Goal: Transaction & Acquisition: Book appointment/travel/reservation

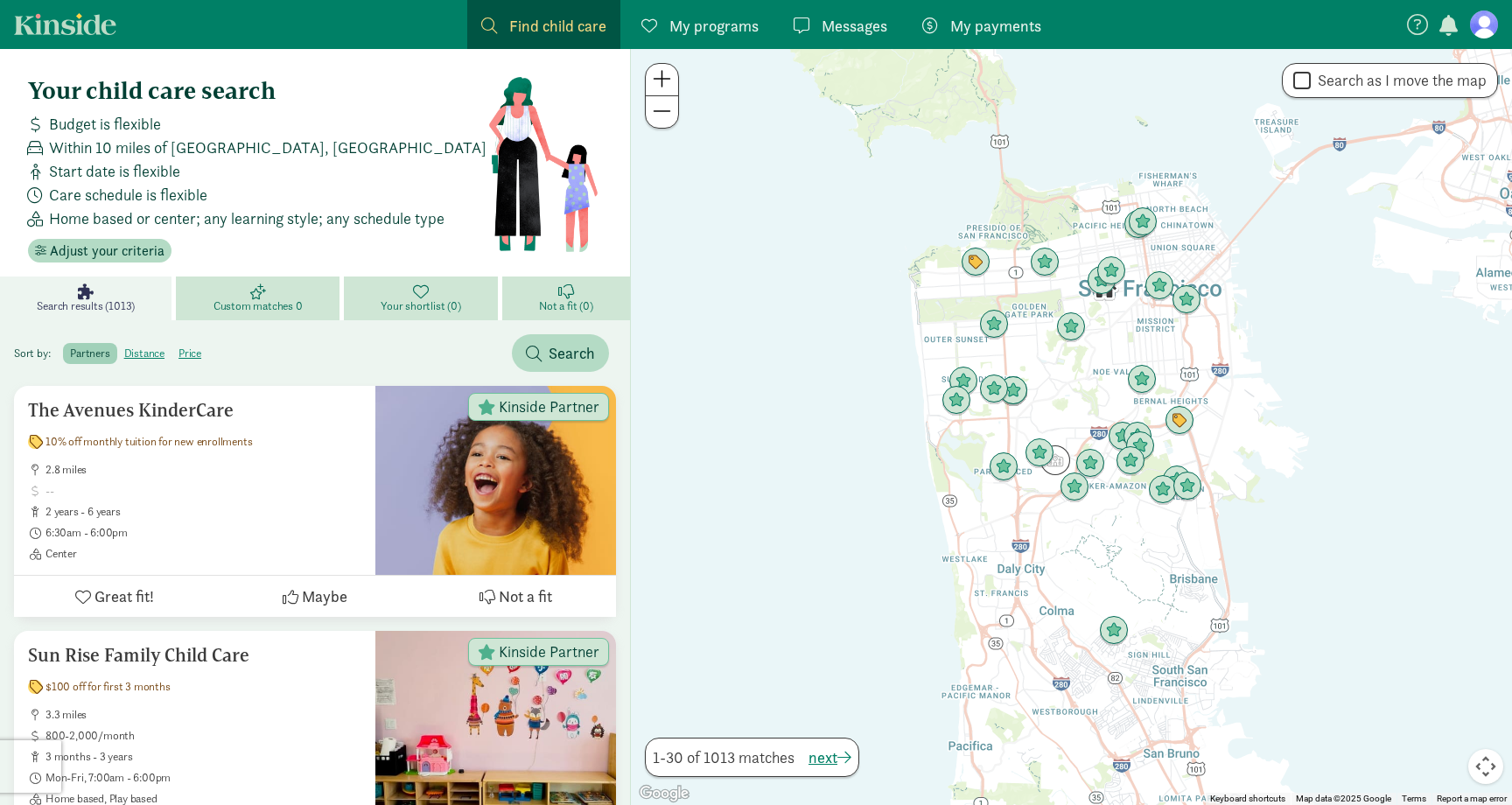
click at [377, 165] on div "Start date is flexible" at bounding box center [254, 171] width 466 height 23
click at [819, 38] on link "Messages Messages" at bounding box center [839, 24] width 121 height 49
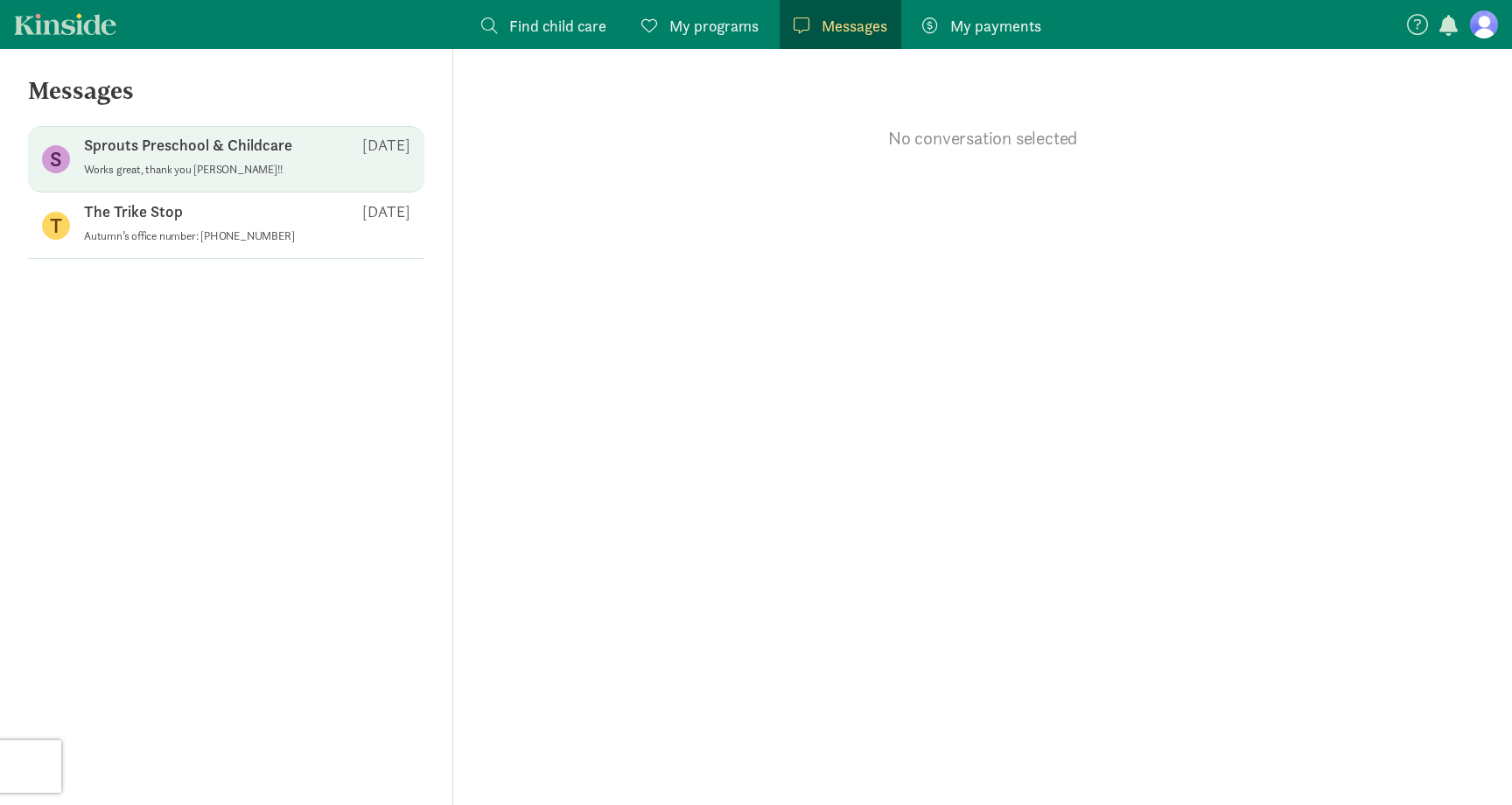
click at [218, 138] on p "Sprouts Preschool & Childcare" at bounding box center [188, 146] width 209 height 21
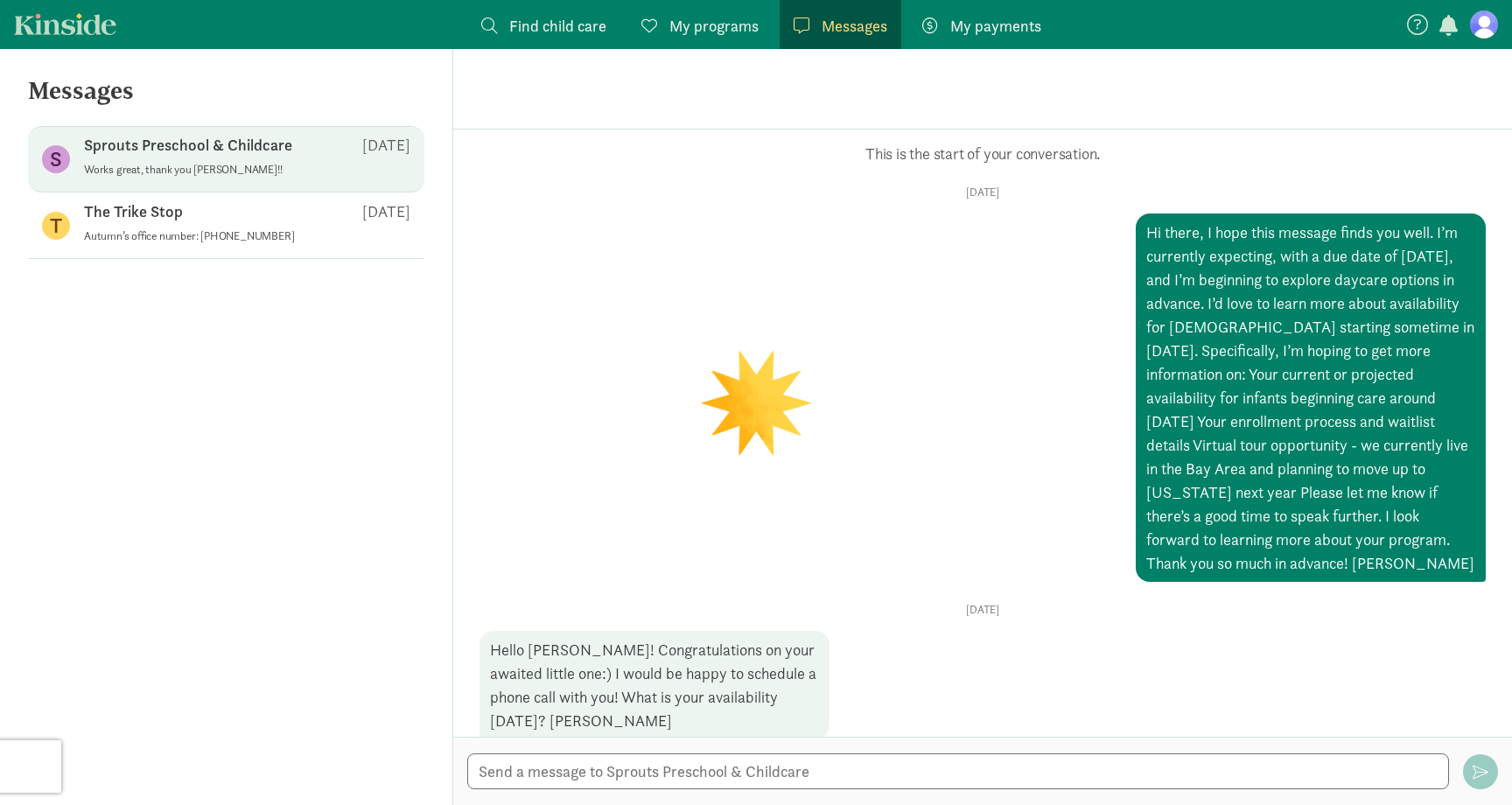
scroll to position [838, 0]
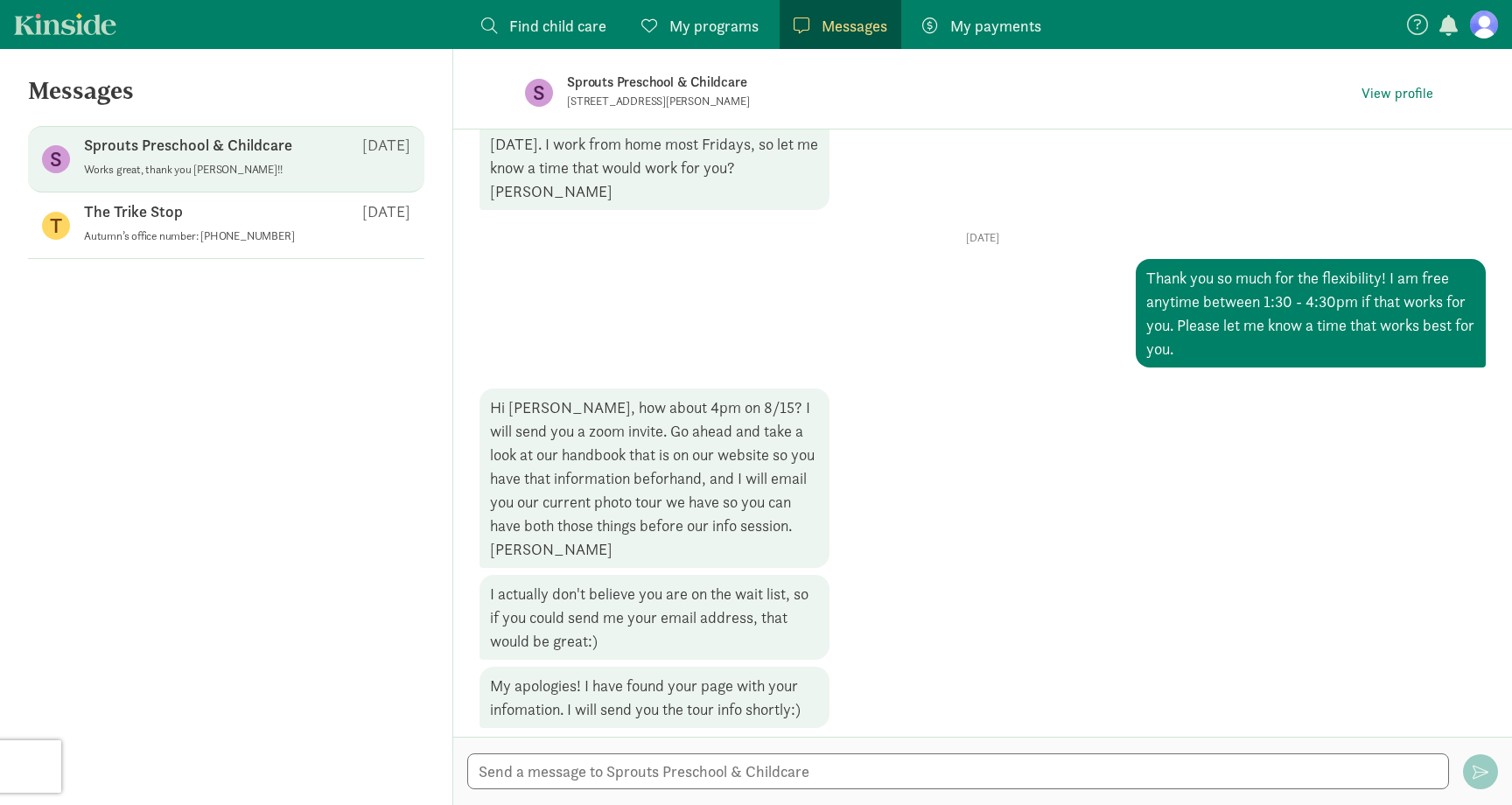
click at [598, 85] on p "Sprouts Preschool & Childcare" at bounding box center [842, 82] width 551 height 24
click at [597, 85] on p "Sprouts Preschool & Childcare" at bounding box center [842, 82] width 551 height 24
click at [1361, 99] on button "View profile" at bounding box center [1397, 93] width 85 height 24
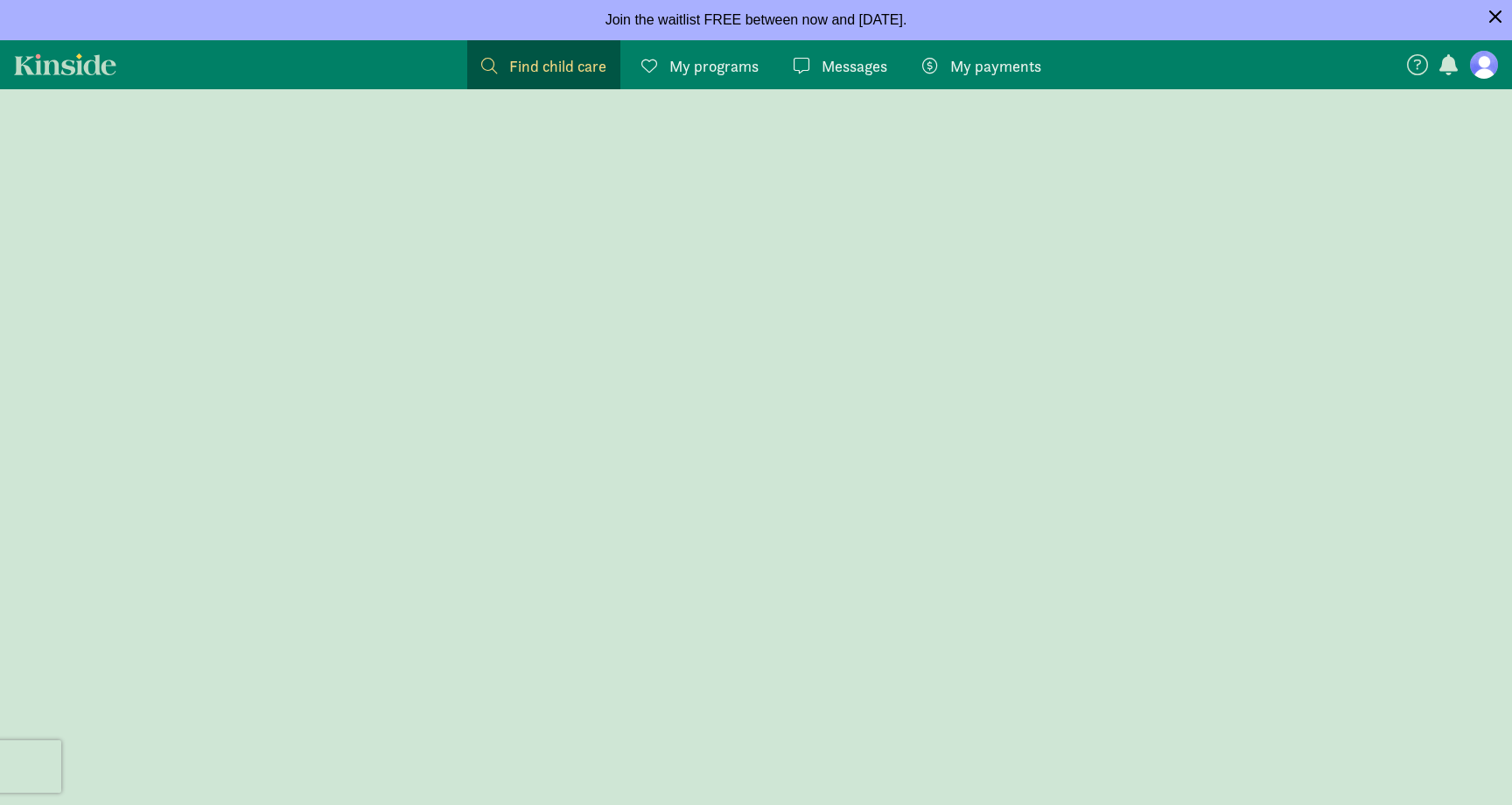
click at [721, 13] on span "Join the waitlist FREE between now and [DATE]." at bounding box center [756, 19] width 302 height 15
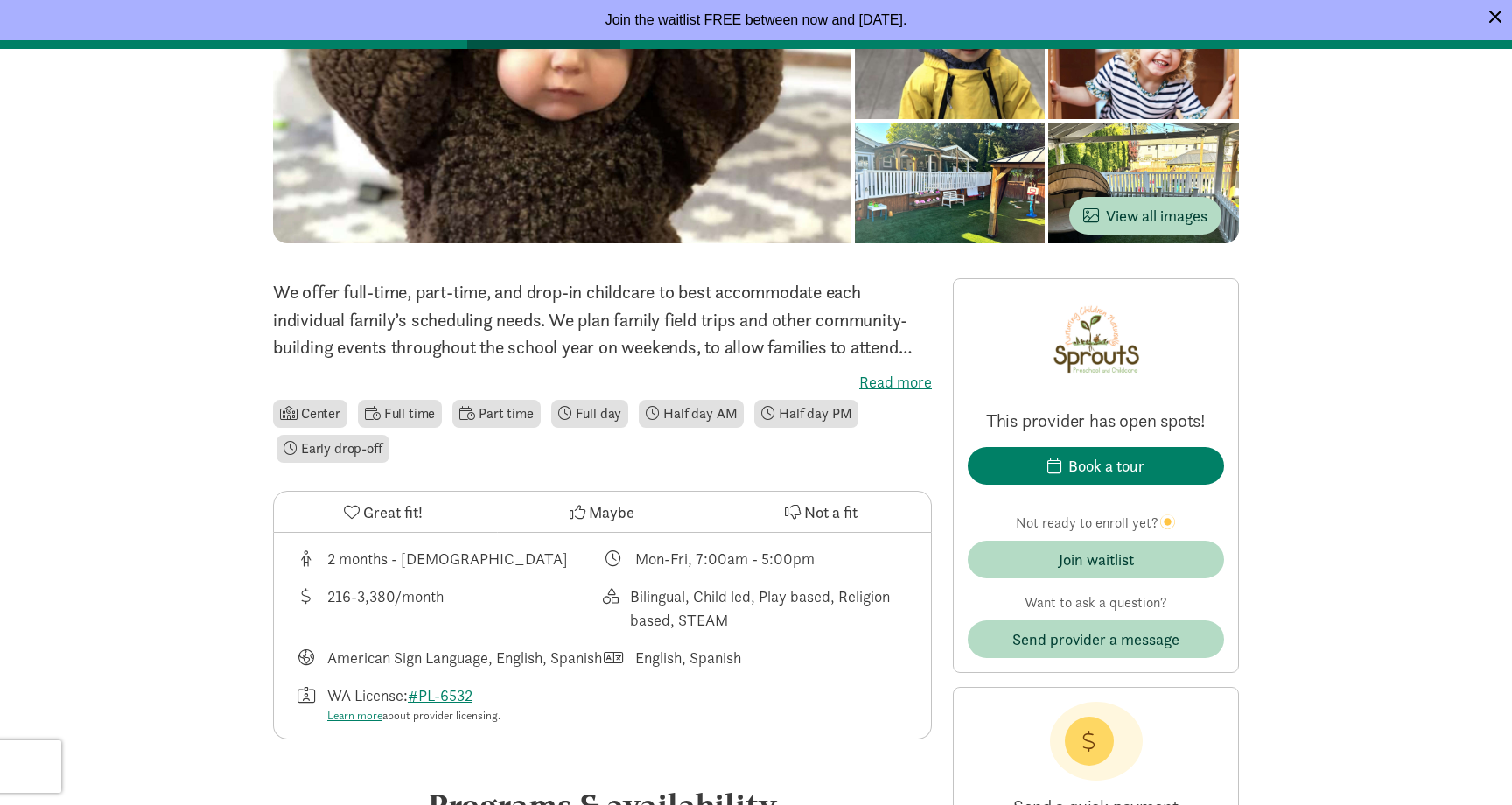
scroll to position [333, 0]
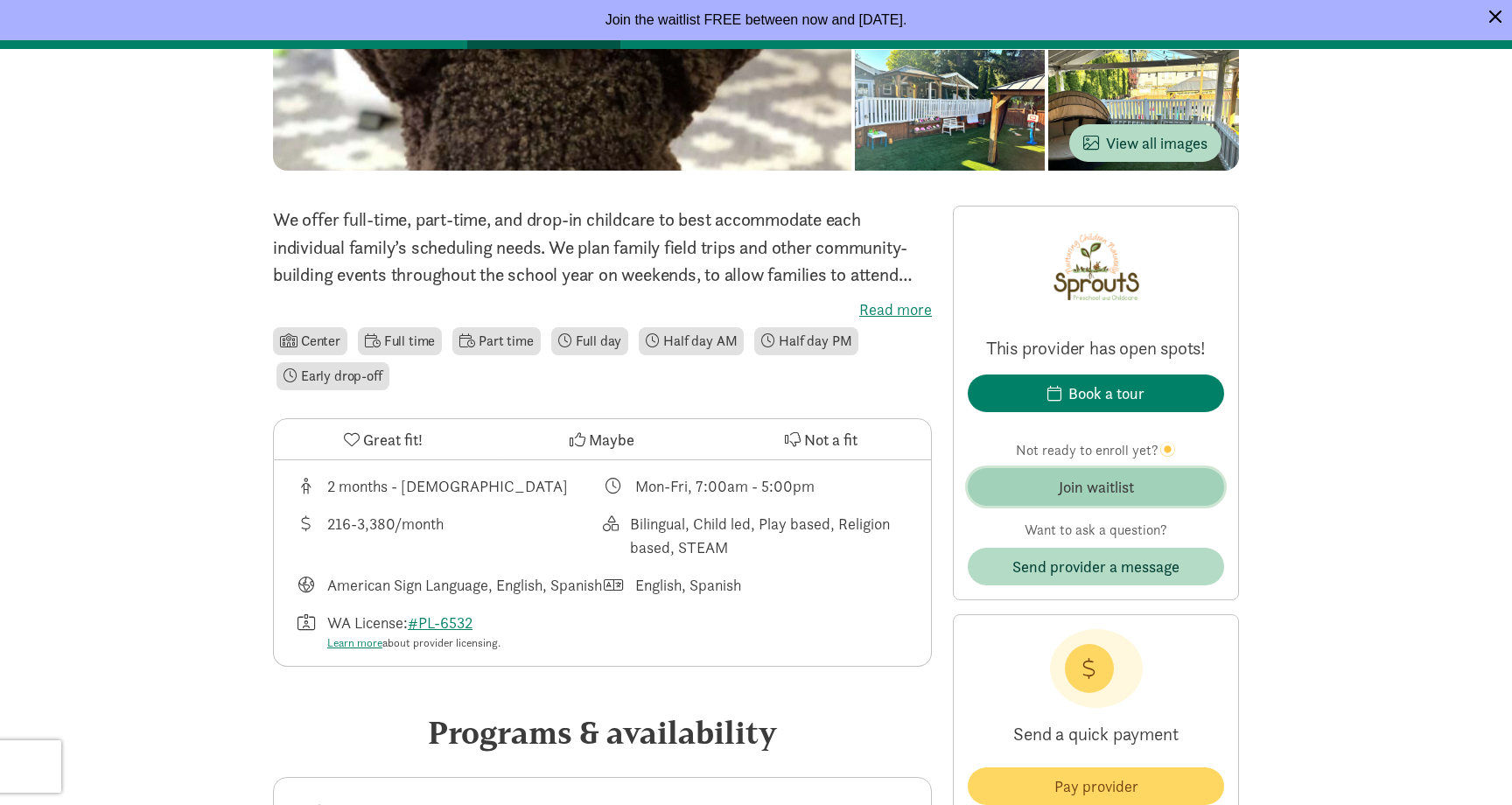
click at [1042, 487] on span "Join waitlist" at bounding box center [1095, 486] width 228 height 23
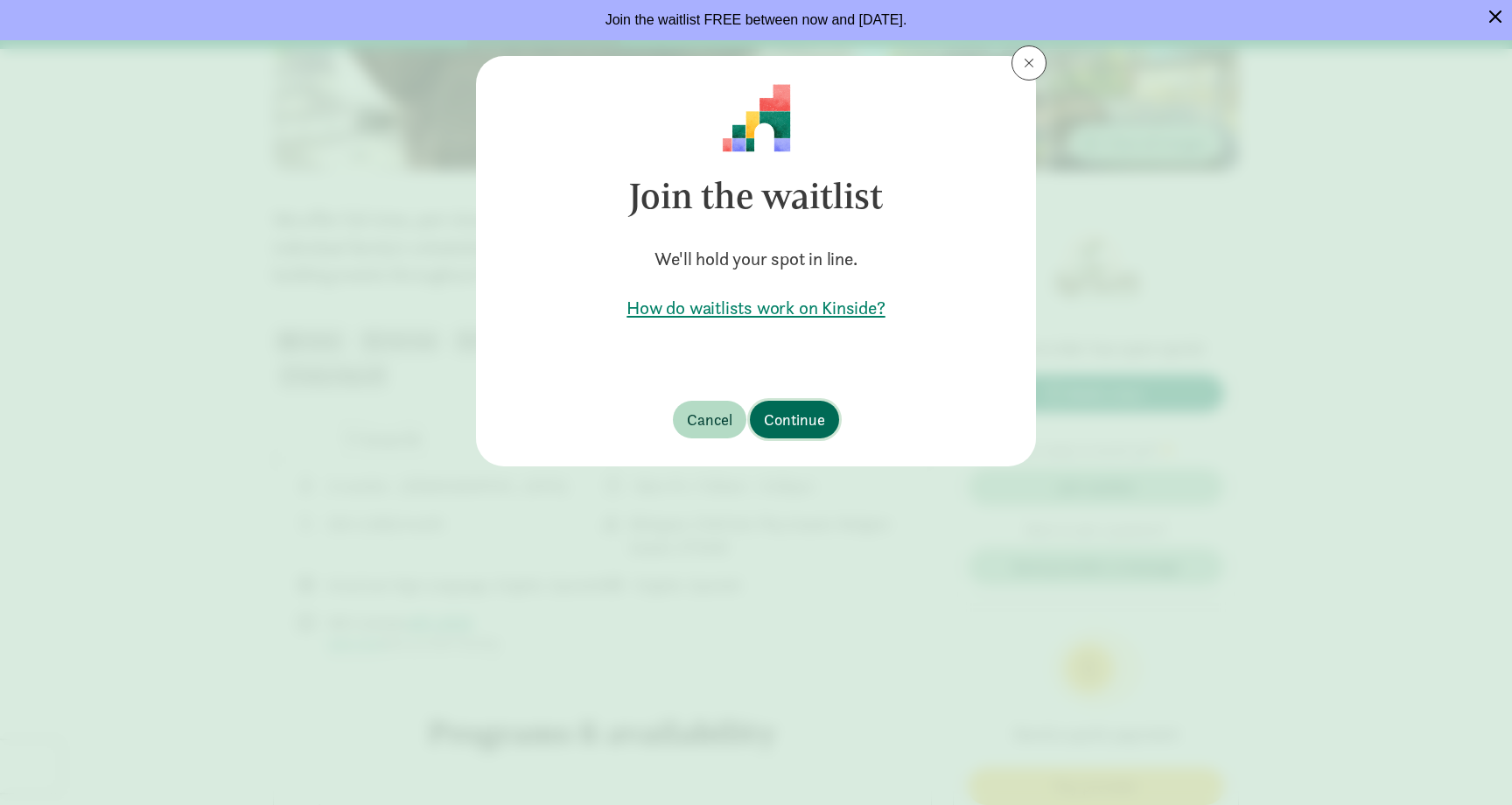
click at [803, 429] on span "Continue" at bounding box center [794, 419] width 61 height 23
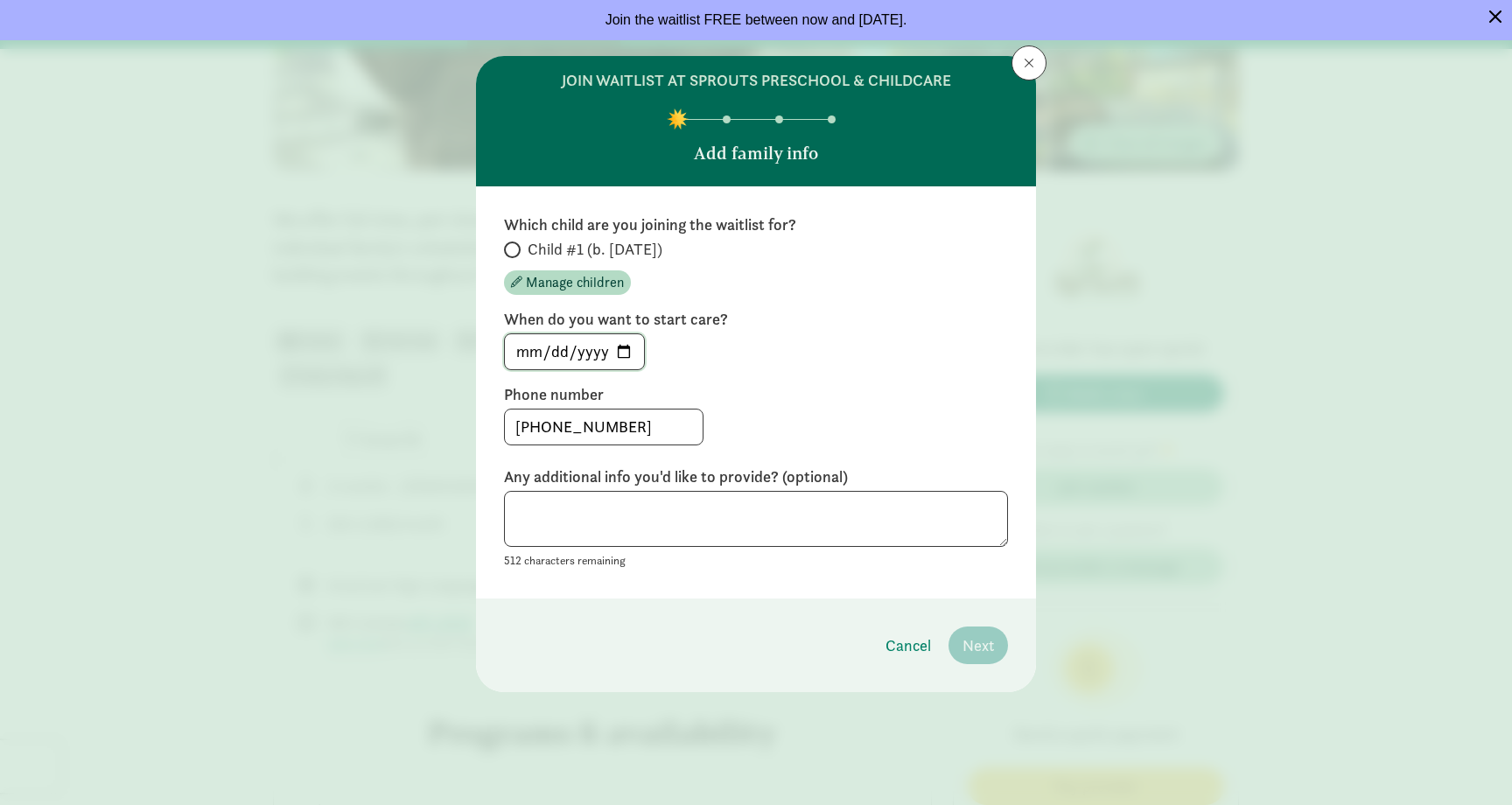
click at [632, 347] on input "[DATE]" at bounding box center [574, 352] width 139 height 35
type input "[DATE]"
click at [628, 508] on textarea at bounding box center [755, 520] width 504 height 57
click at [629, 339] on input "2026-11-01" at bounding box center [574, 352] width 139 height 35
click at [629, 351] on input "2026-11-01" at bounding box center [574, 352] width 139 height 35
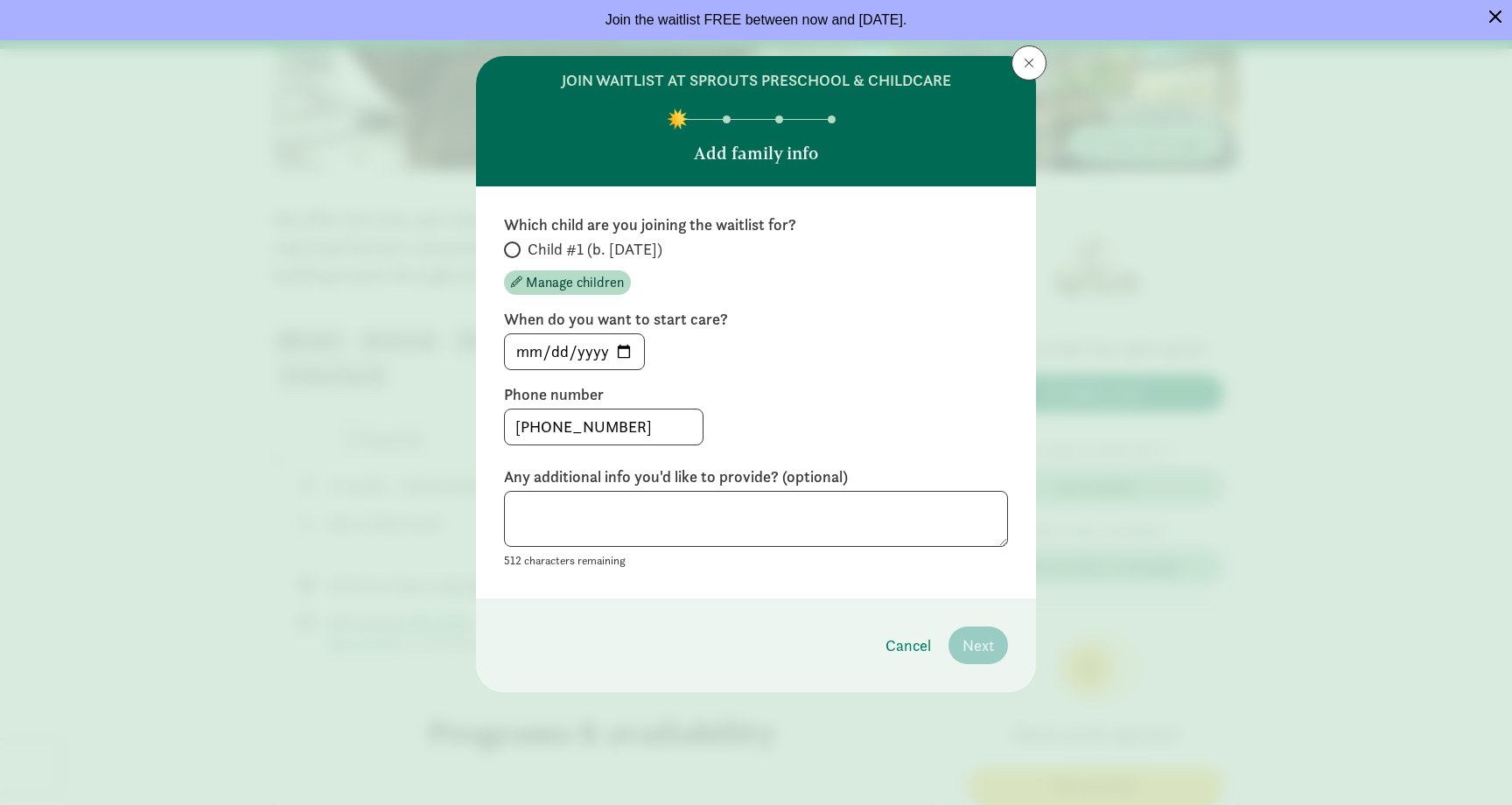
click at [543, 242] on span "Child #1 (b. November 2025)" at bounding box center [595, 250] width 135 height 21
click at [515, 244] on input "Child #1 (b. November 2025)" at bounding box center [509, 250] width 12 height 12
radio input "true"
click at [510, 242] on span at bounding box center [511, 250] width 16 height 17
click at [510, 244] on input "Child #1 (b. November 2025)" at bounding box center [509, 250] width 12 height 12
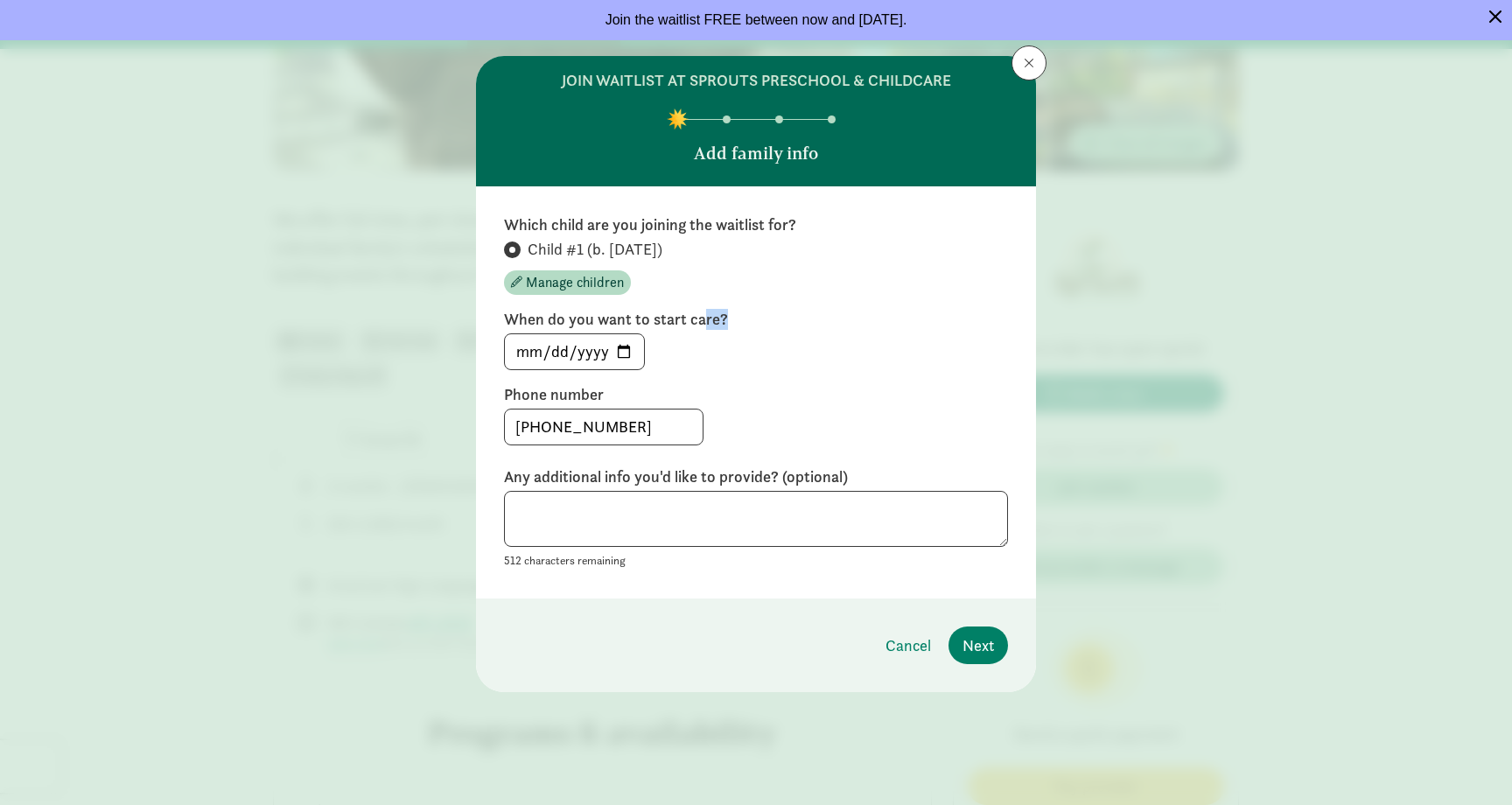
drag, startPoint x: 700, startPoint y: 310, endPoint x: 704, endPoint y: 365, distance: 55.1
click at [703, 365] on div "When do you want to start care? 2026-11-01" at bounding box center [755, 339] width 504 height 61
click at [704, 365] on div "2026-11-01" at bounding box center [755, 352] width 504 height 37
click at [631, 352] on input "2026-11-01" at bounding box center [574, 352] width 139 height 35
type input "2026-11-28"
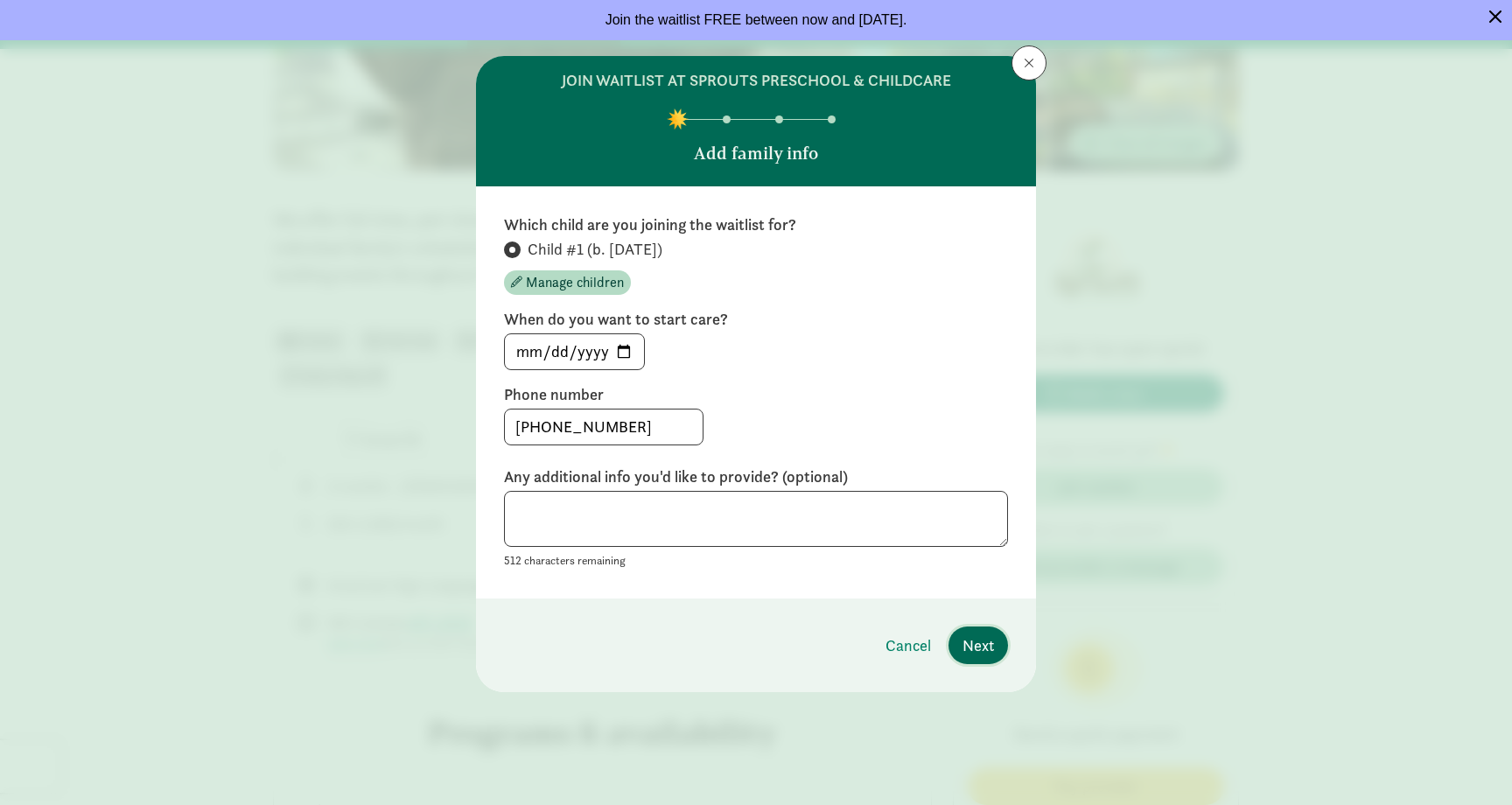
click at [970, 643] on span "Next" at bounding box center [977, 646] width 31 height 23
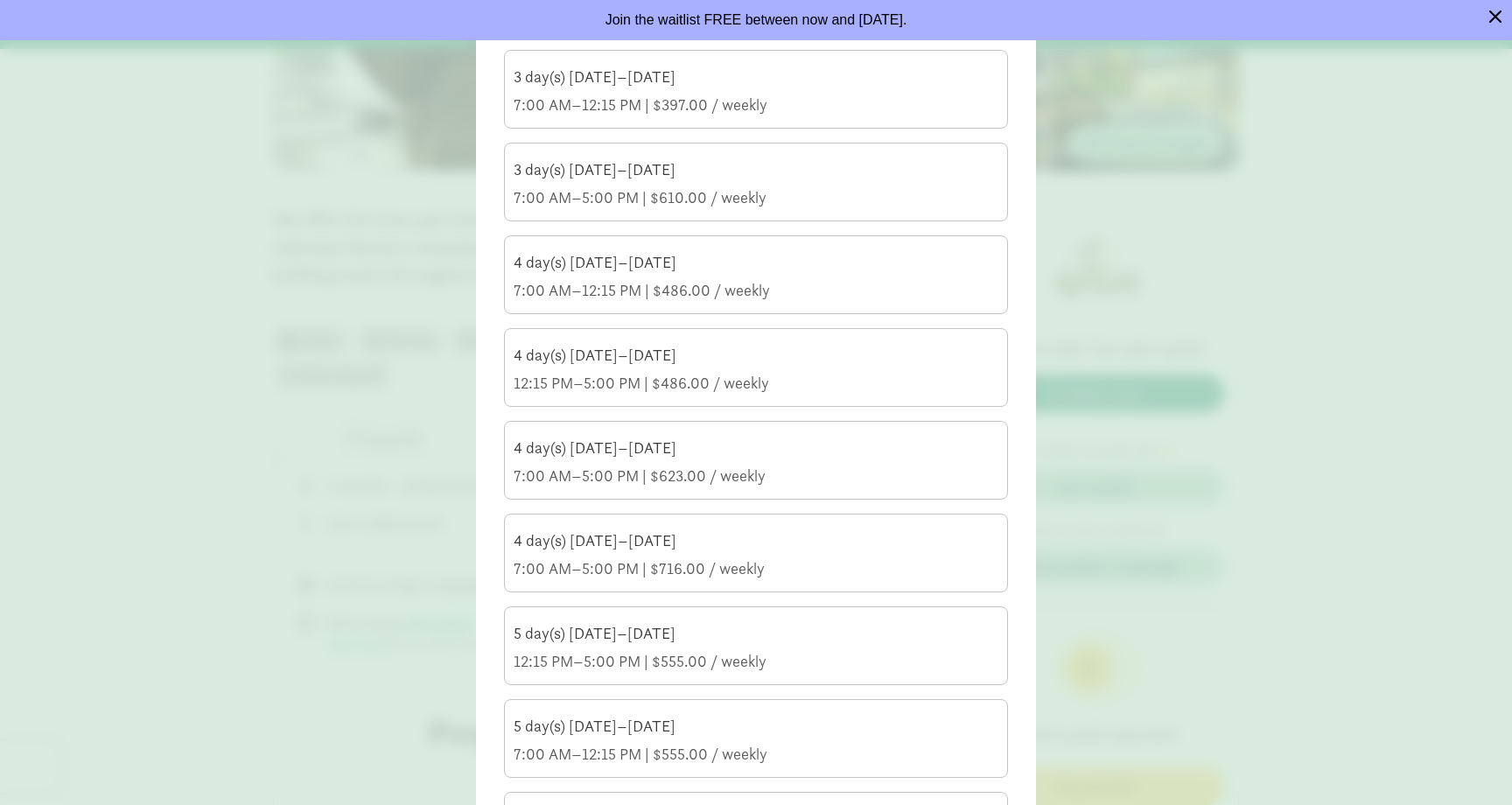
scroll to position [724, 0]
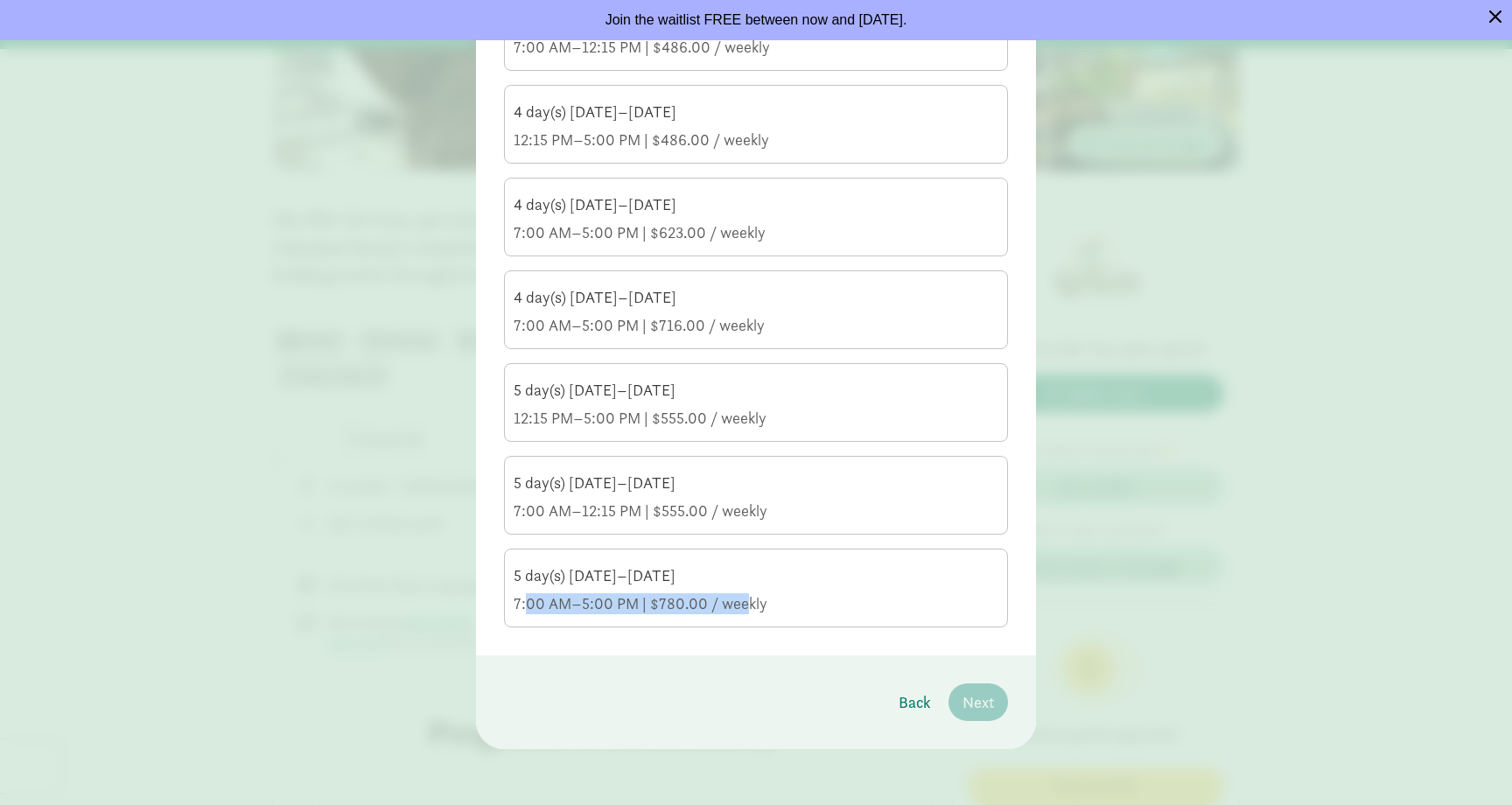
drag, startPoint x: 744, startPoint y: 611, endPoint x: 524, endPoint y: 607, distance: 220.0
click at [524, 607] on div "7:00 AM–5:00 PM | $780.00 / weekly" at bounding box center [755, 604] width 484 height 21
click at [691, 653] on div "Which care schedule are you interested in? Select all that apply. 2 day(s) Mond…" at bounding box center [755, 58] width 560 height 1193
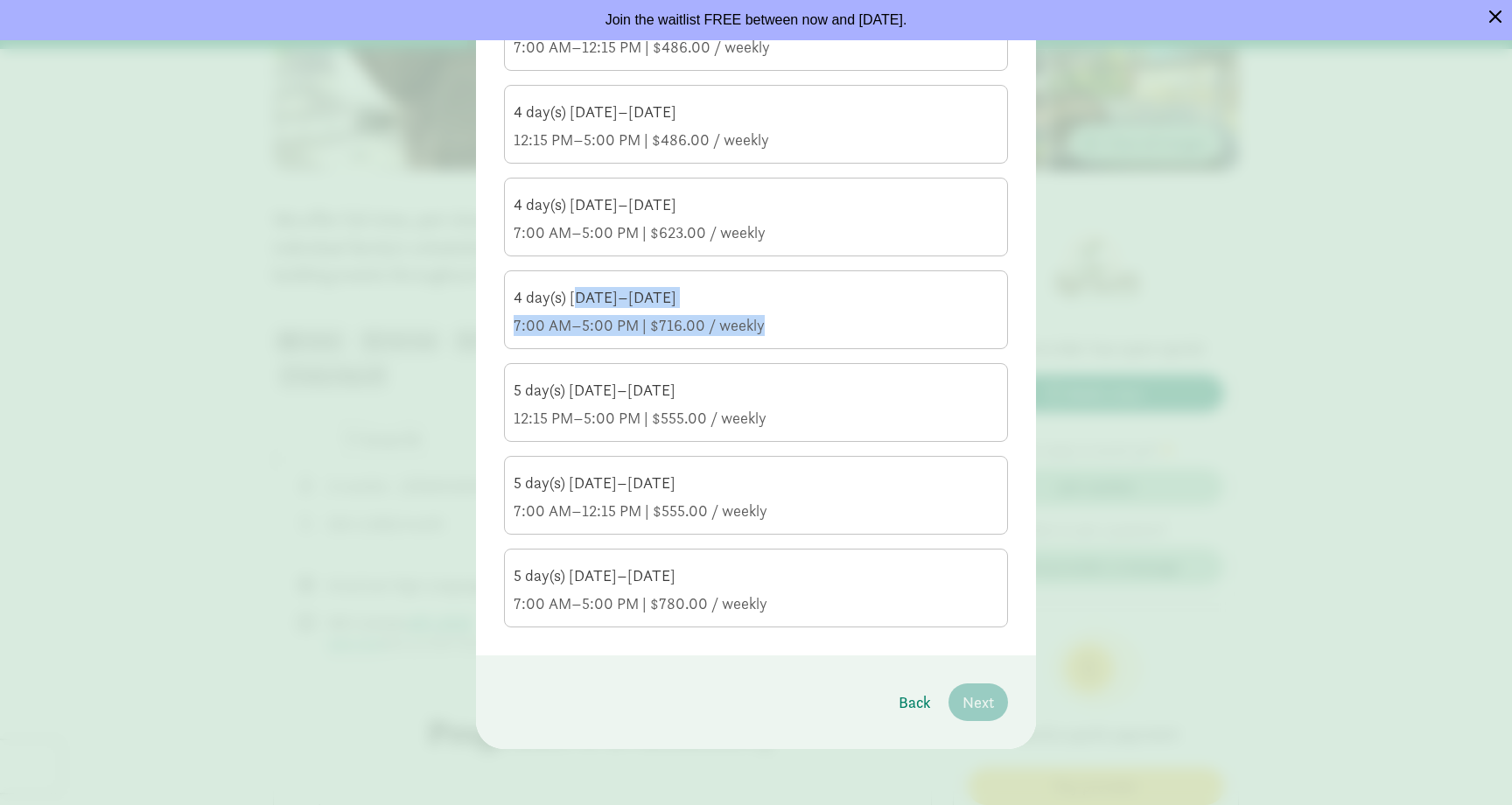
drag, startPoint x: 832, startPoint y: 334, endPoint x: 582, endPoint y: 303, distance: 251.9
click at [582, 304] on div "4 day(s) Monday–Friday 7:00 AM–5:00 PM | $716.00 / weekly" at bounding box center [755, 312] width 484 height 49
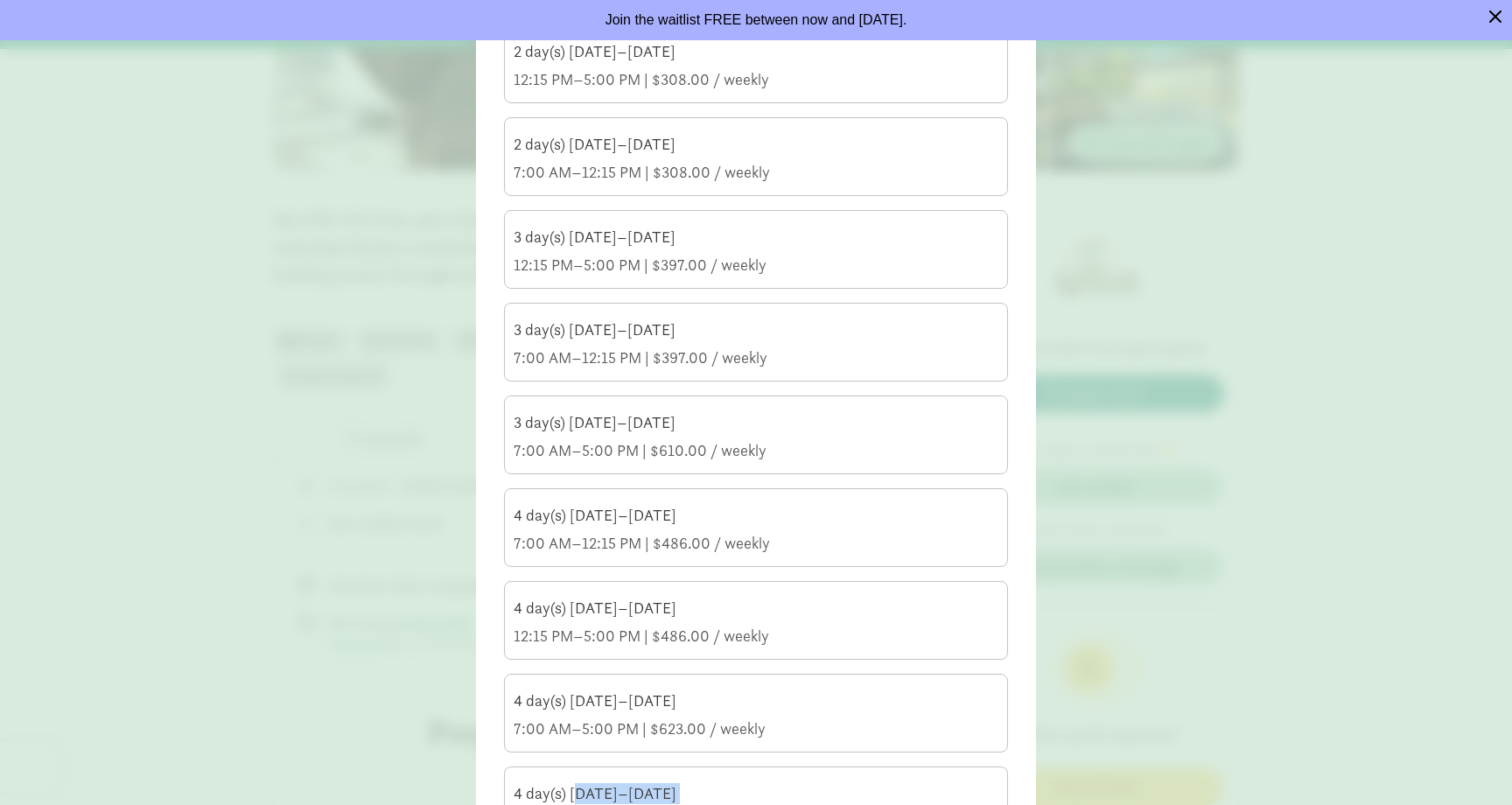
scroll to position [247, 0]
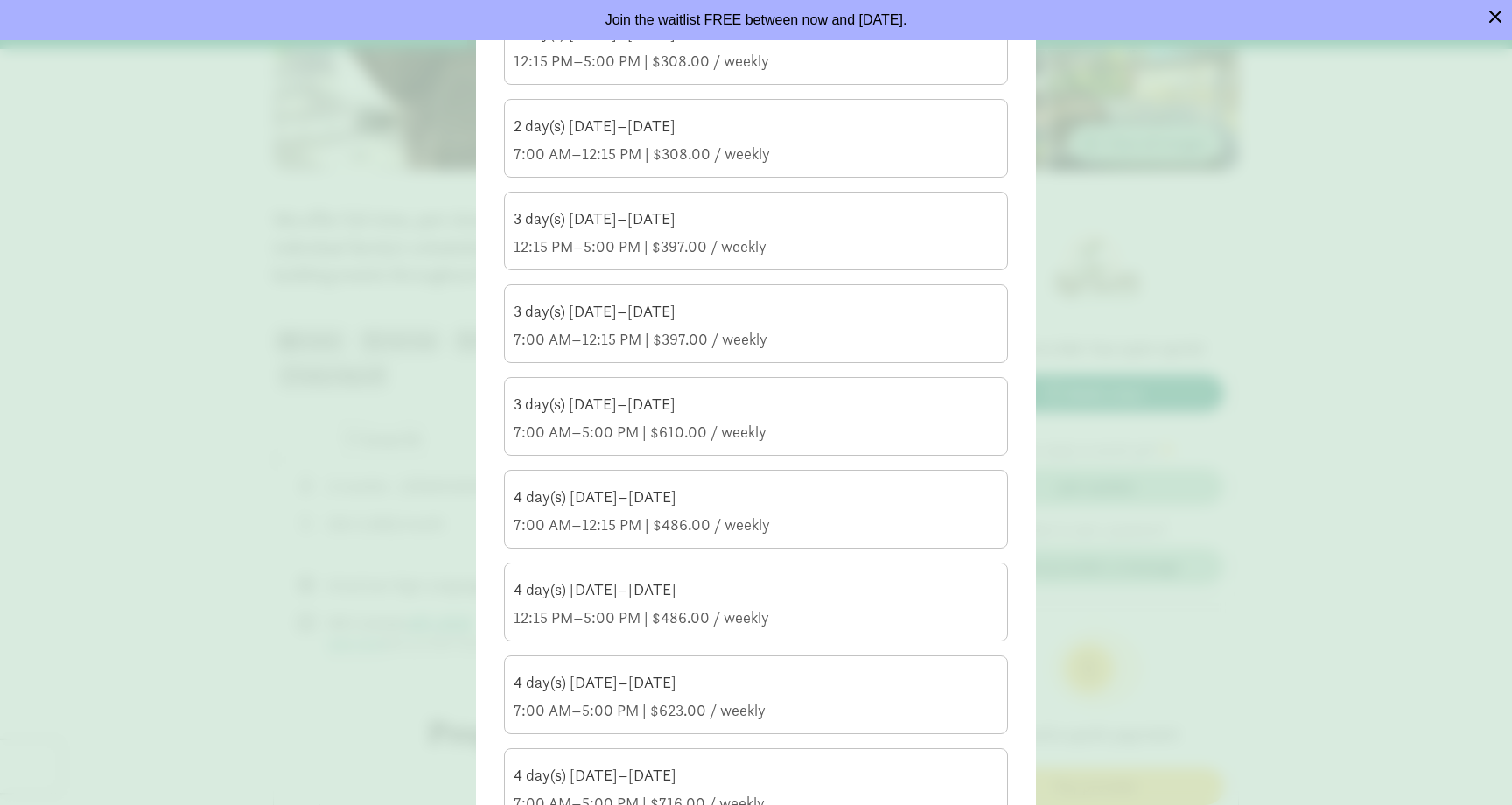
click at [537, 700] on div "7:00 AM–5:00 PM | $623.00 / weekly" at bounding box center [755, 711] width 484 height 21
click at [0, 0] on input "4 day(s) Monday–Thursday 7:00 AM–5:00 PM | $623.00 / weekly" at bounding box center [0, 0] width 0 height 0
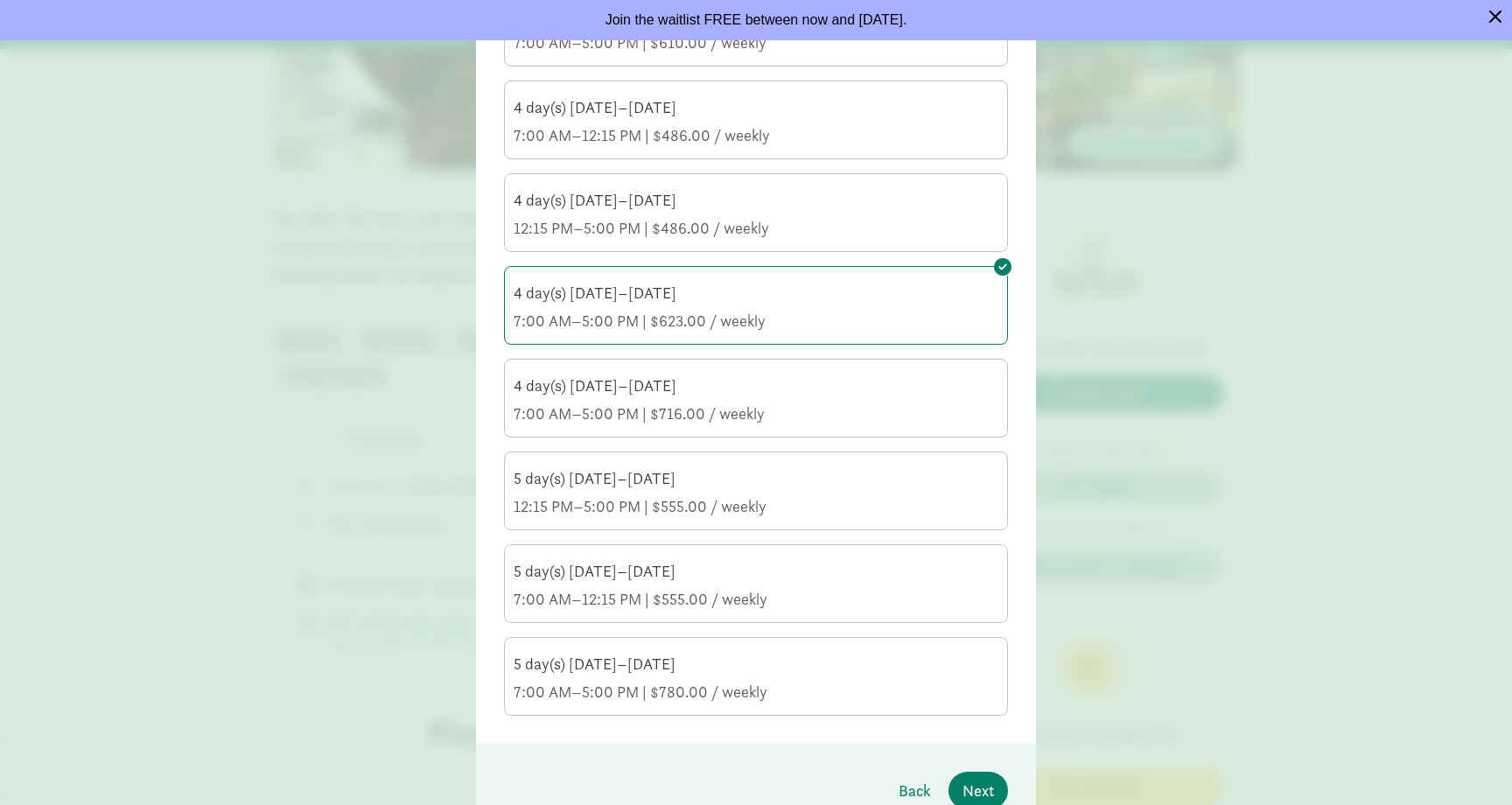
scroll to position [686, 0]
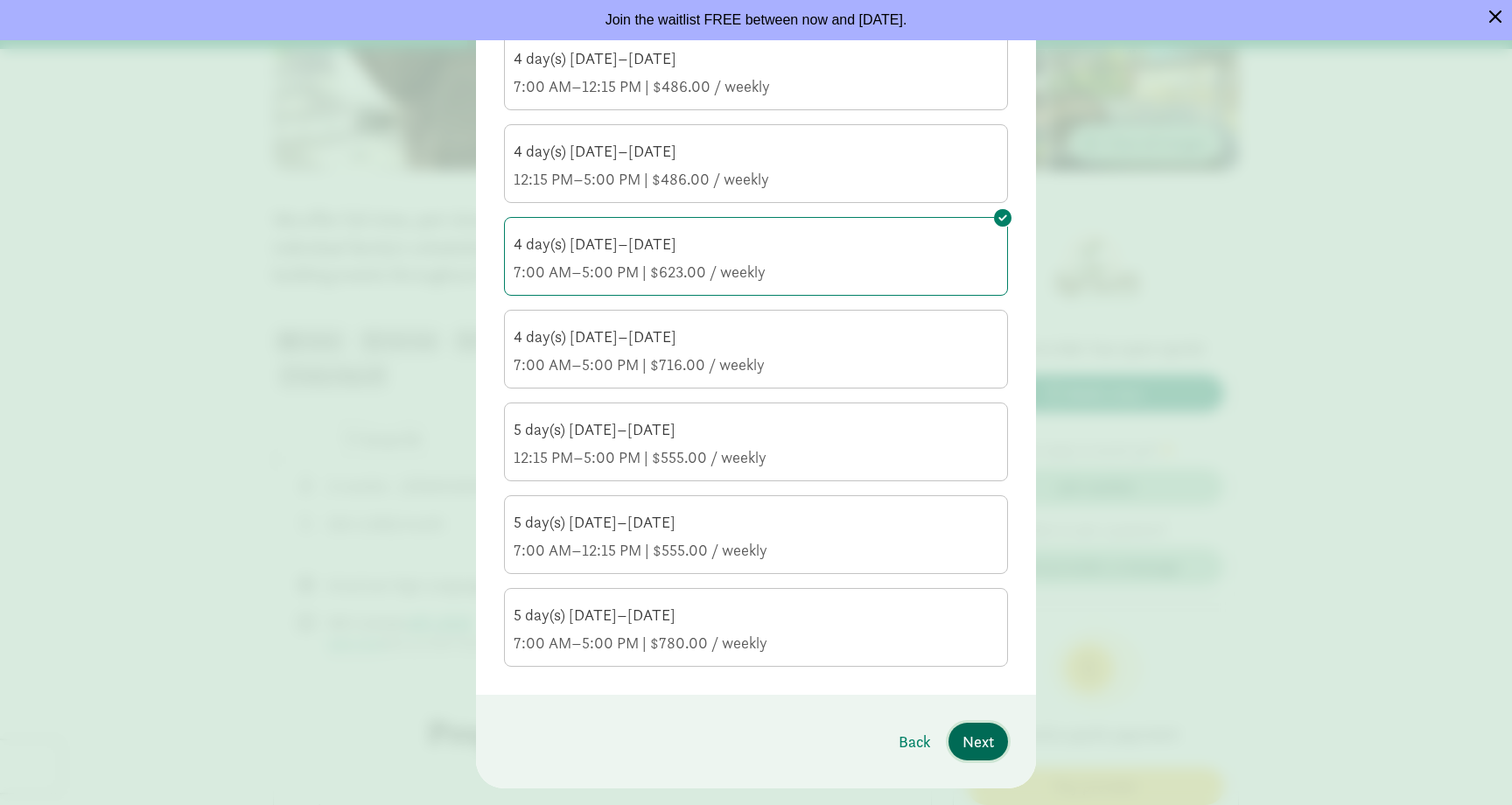
click at [977, 742] on span "Next" at bounding box center [977, 742] width 31 height 23
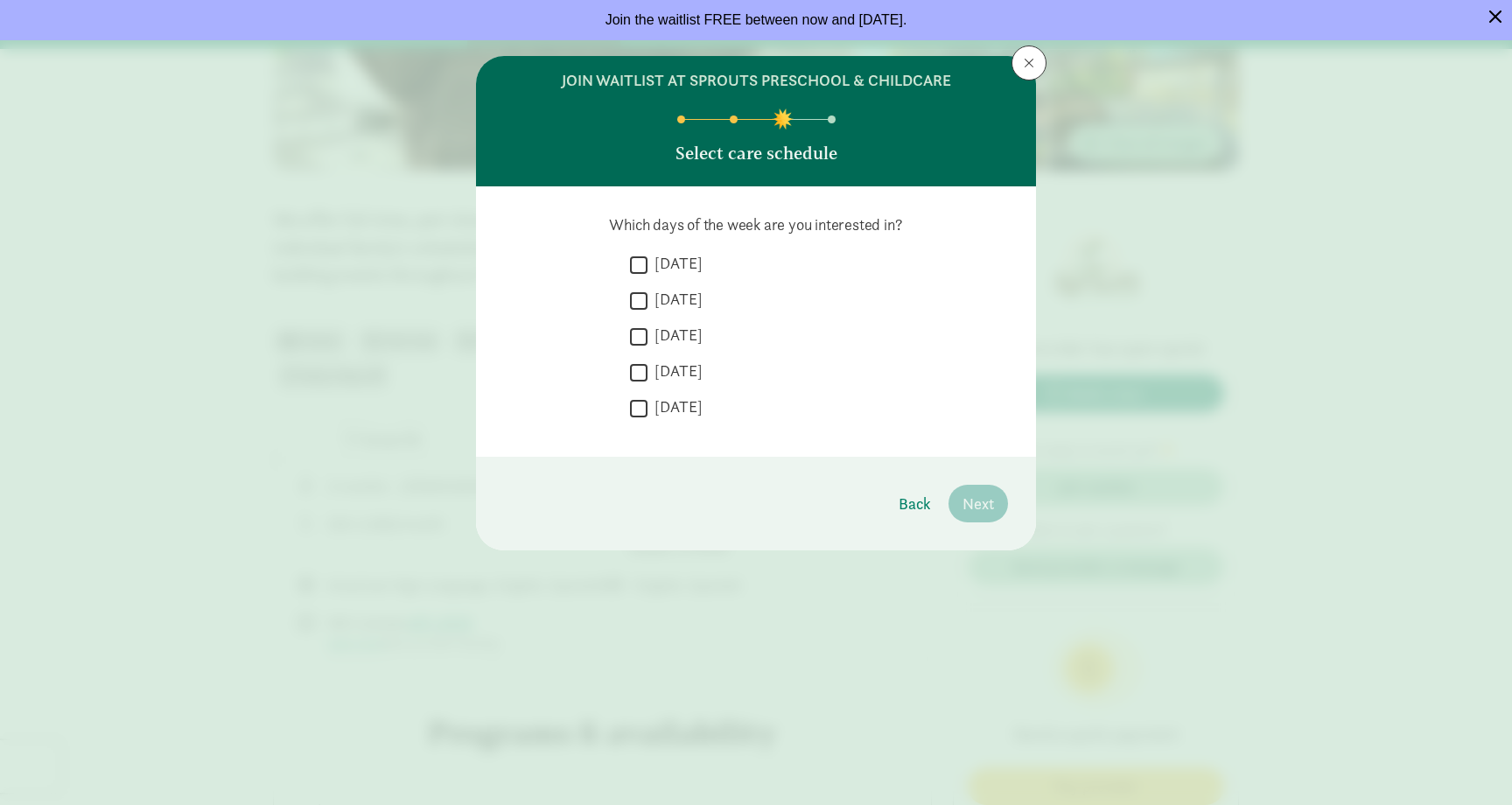
scroll to position [0, 0]
click at [628, 269] on div " Monday  Tuesday  Wednesday  Thursday  Friday" at bounding box center [755, 340] width 504 height 176
click at [637, 288] on div " Monday" at bounding box center [818, 304] width 378 height 32
click at [637, 271] on input "Monday" at bounding box center [639, 264] width 17 height 23
checkbox input "true"
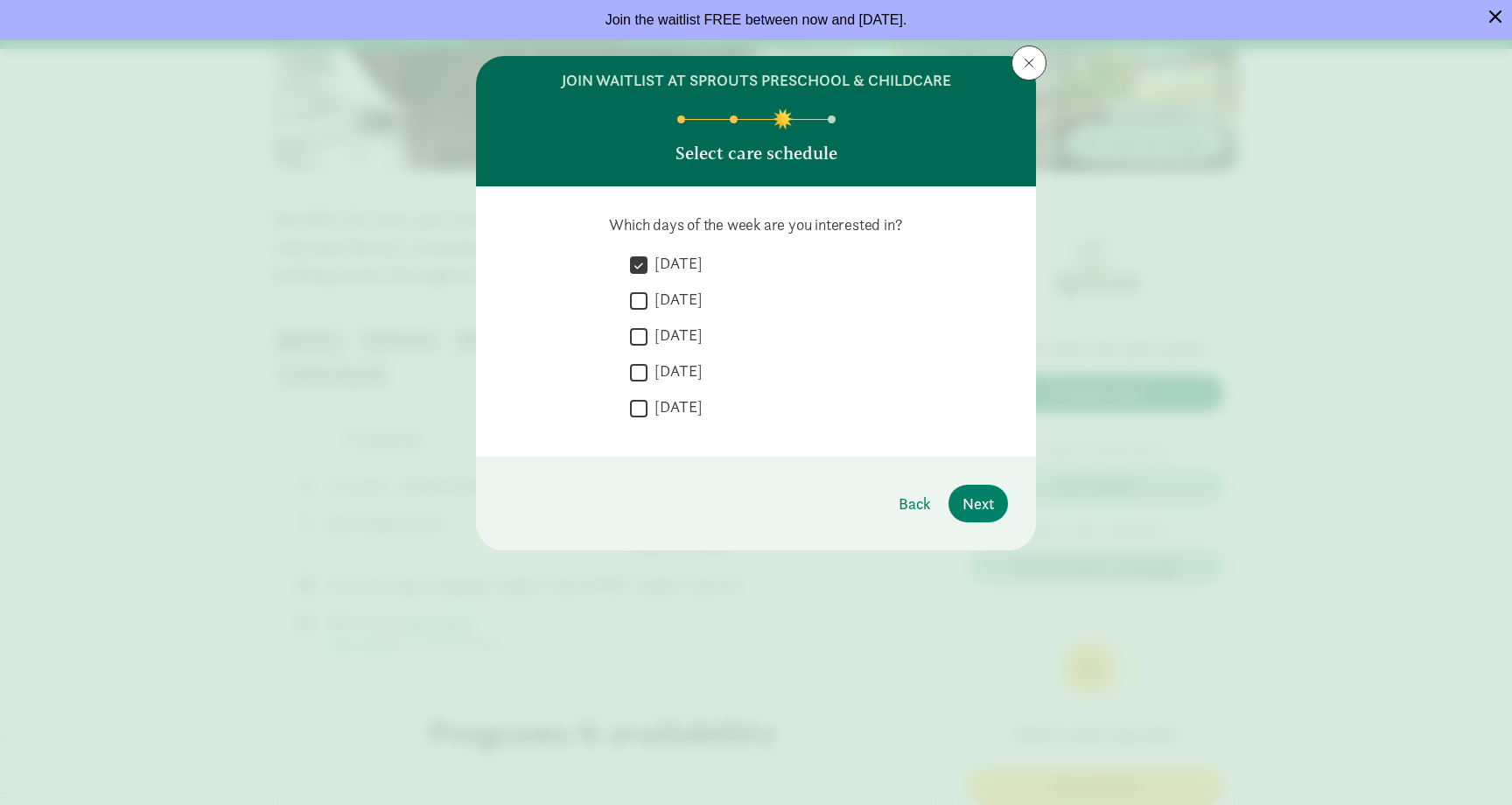
click at [637, 288] on div " Monday  Tuesday  Wednesday  Thursday  Friday" at bounding box center [818, 340] width 378 height 176
click at [637, 288] on input "Tuesday" at bounding box center [639, 300] width 17 height 23
checkbox input "true"
click at [648, 334] on label "Wednesday" at bounding box center [674, 335] width 55 height 21
click at [647, 334] on input "Wednesday" at bounding box center [639, 336] width 17 height 23
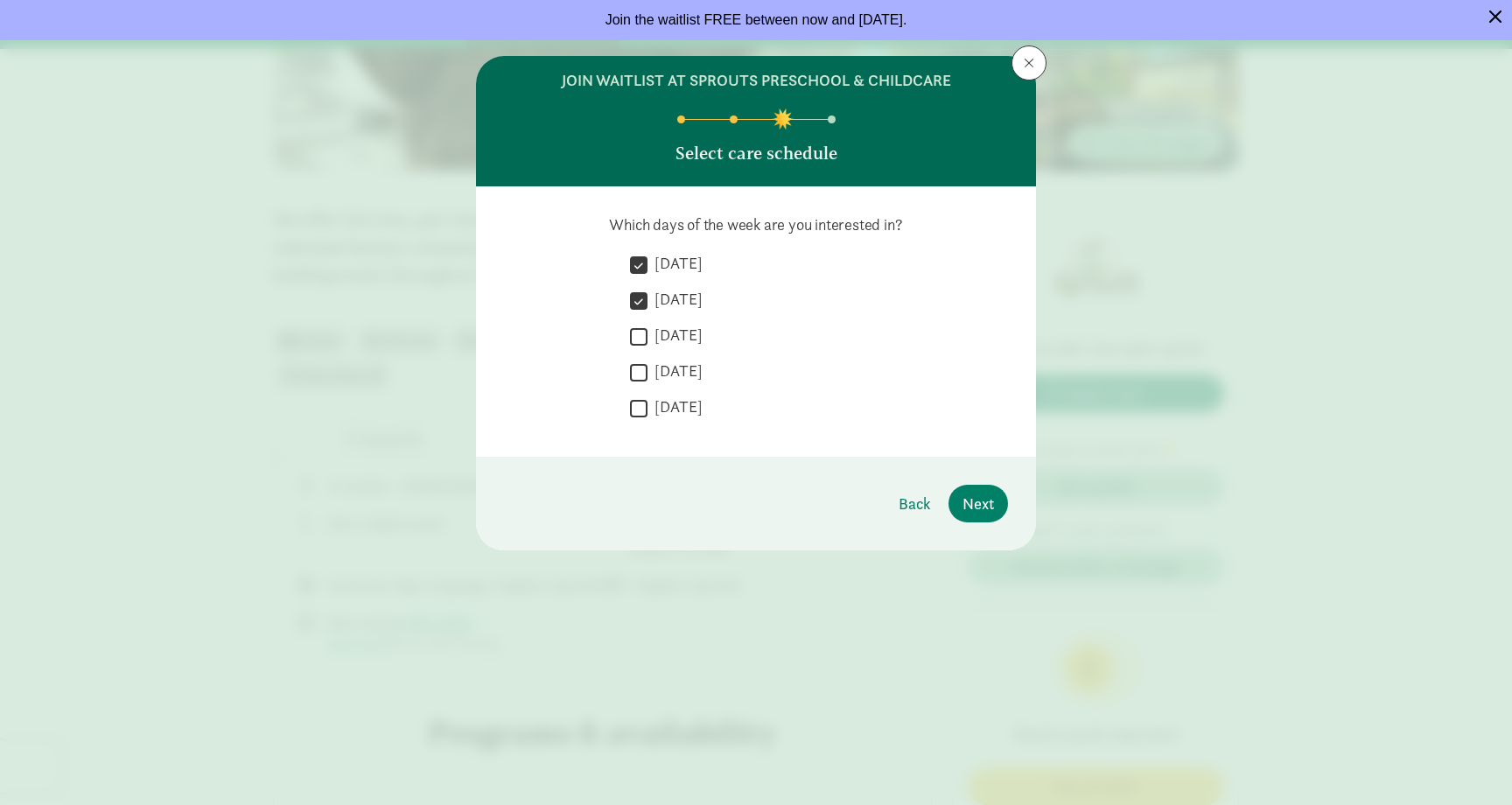
checkbox input "true"
click at [909, 505] on span "Back" at bounding box center [914, 504] width 32 height 23
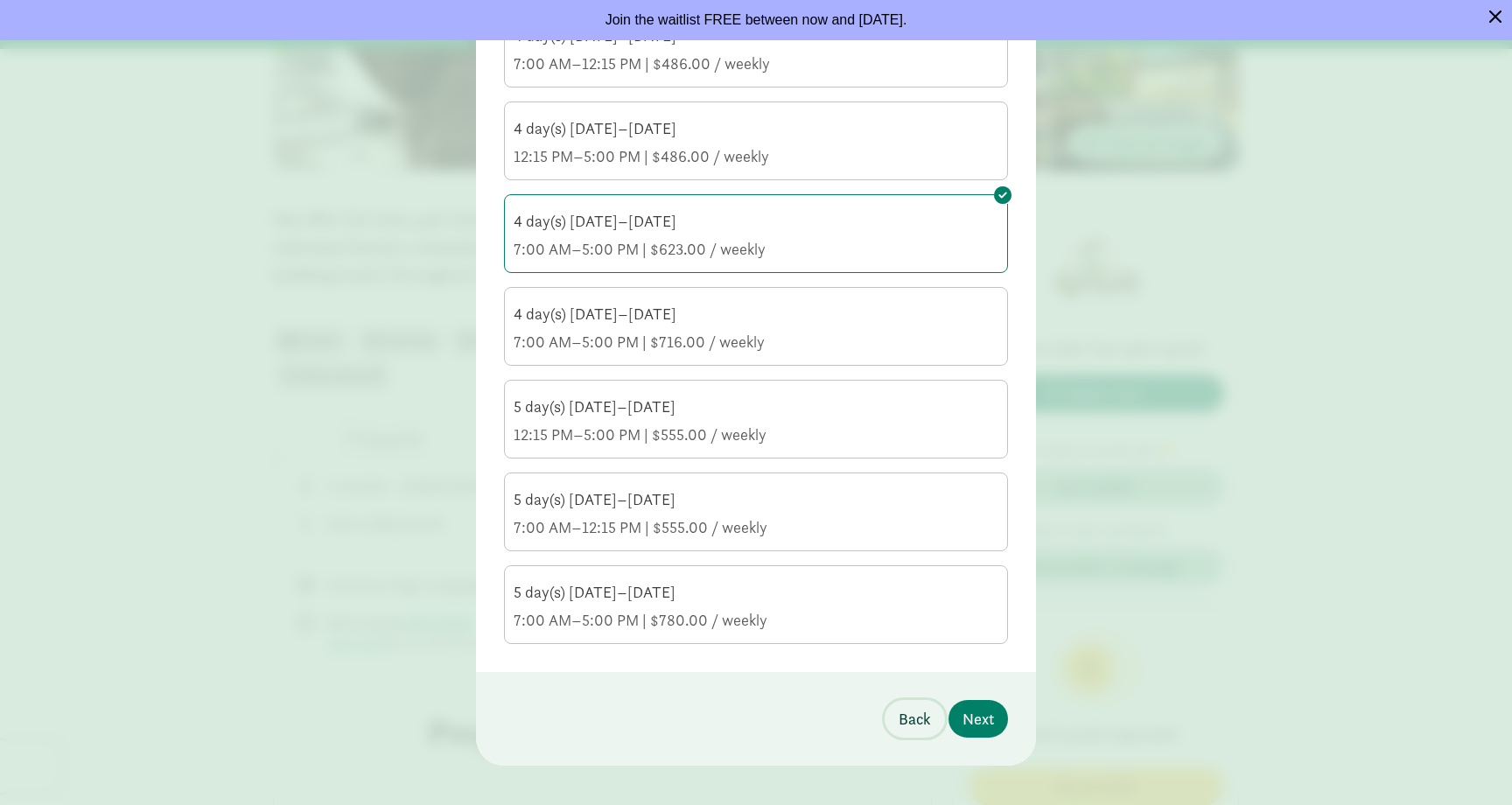
scroll to position [724, 0]
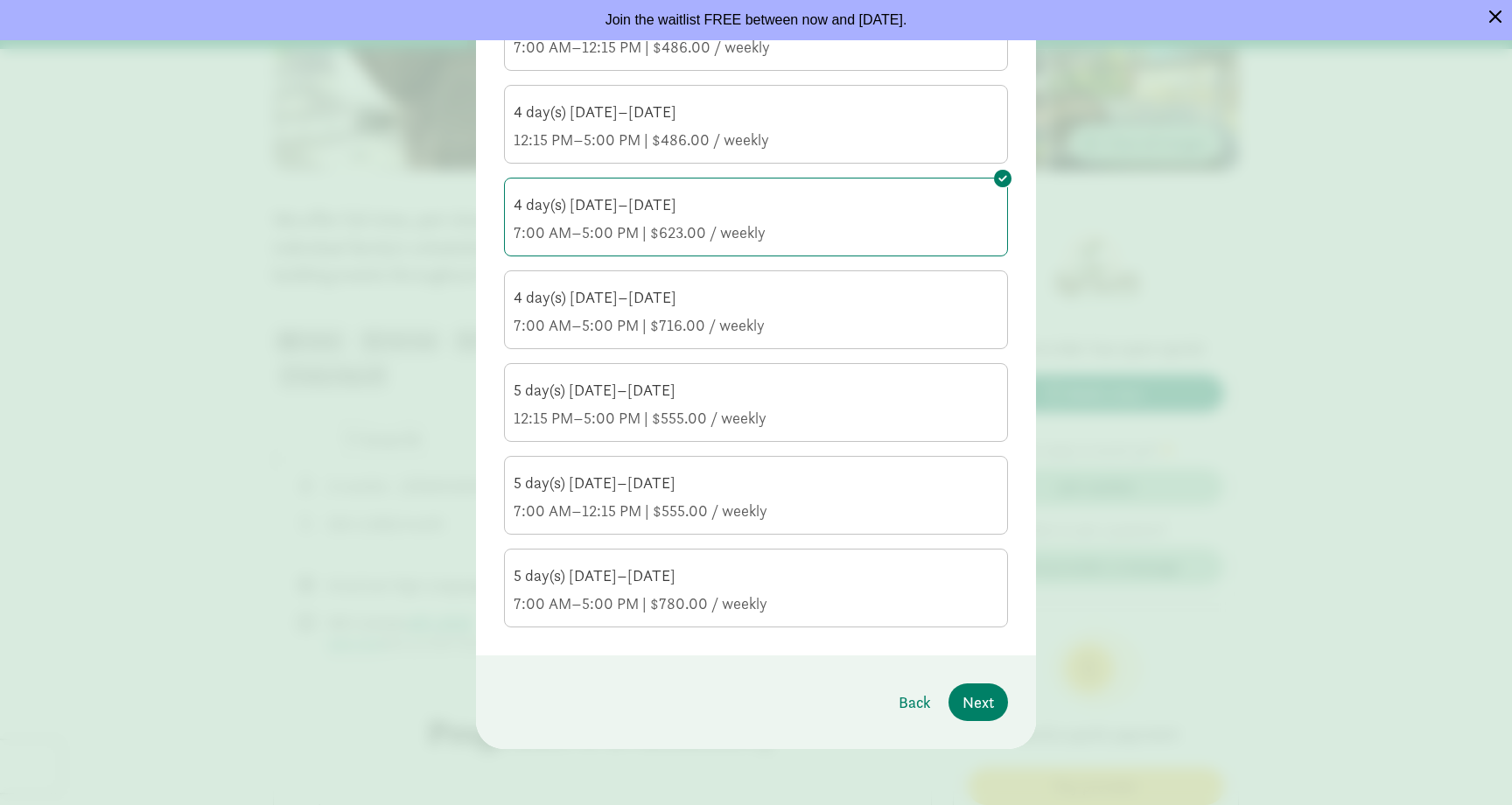
click at [820, 611] on div "7:00 AM–5:00 PM | $780.00 / weekly" at bounding box center [755, 604] width 484 height 21
click at [0, 0] on input "5 day(s) Monday–Friday 7:00 AM–5:00 PM | $780.00 / weekly" at bounding box center [0, 0] width 0 height 0
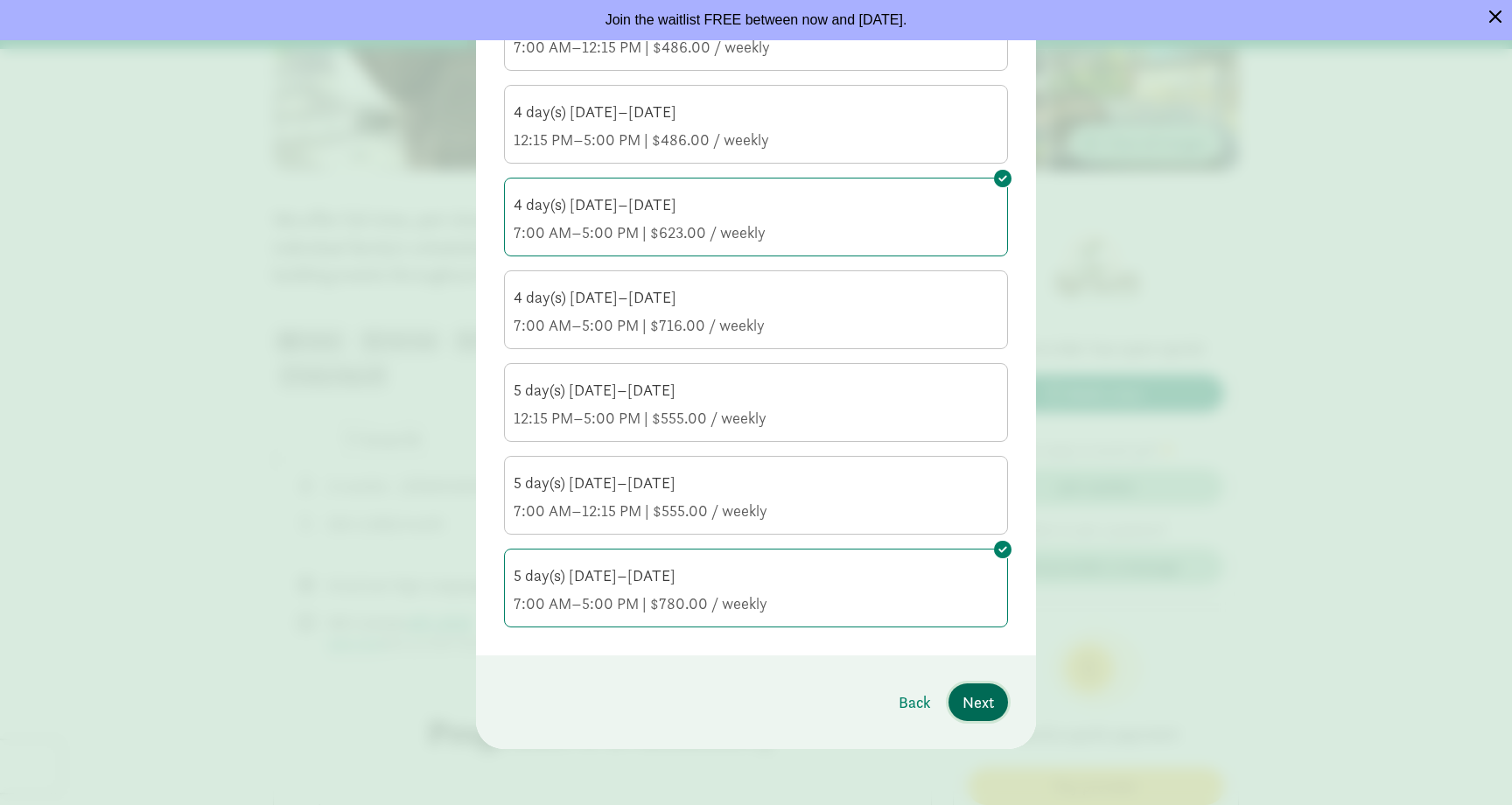
click at [986, 709] on span "Next" at bounding box center [977, 702] width 31 height 23
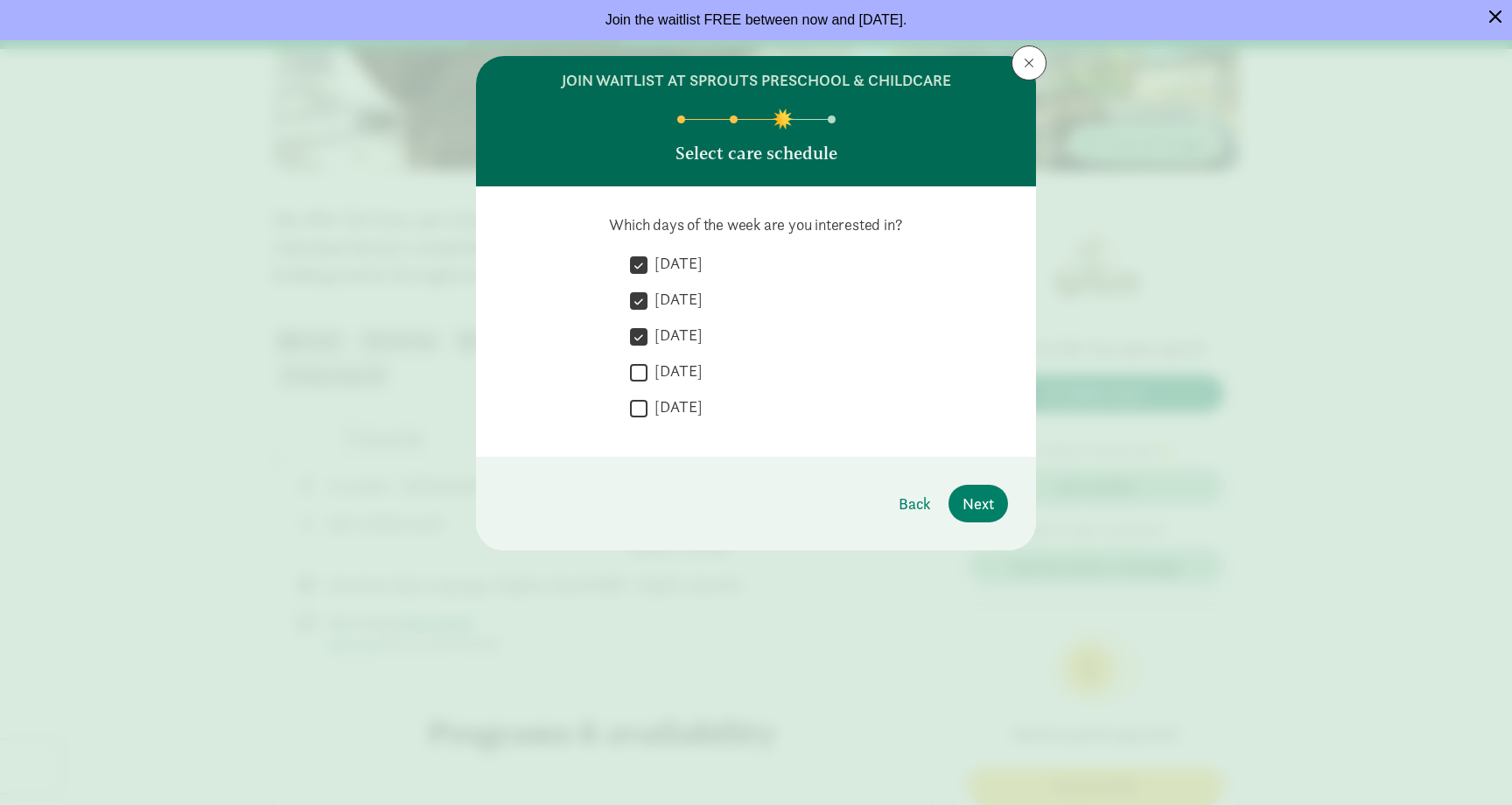
click at [634, 377] on input "Thursday" at bounding box center [639, 372] width 17 height 23
checkbox input "true"
click at [975, 512] on span "Next" at bounding box center [977, 504] width 31 height 23
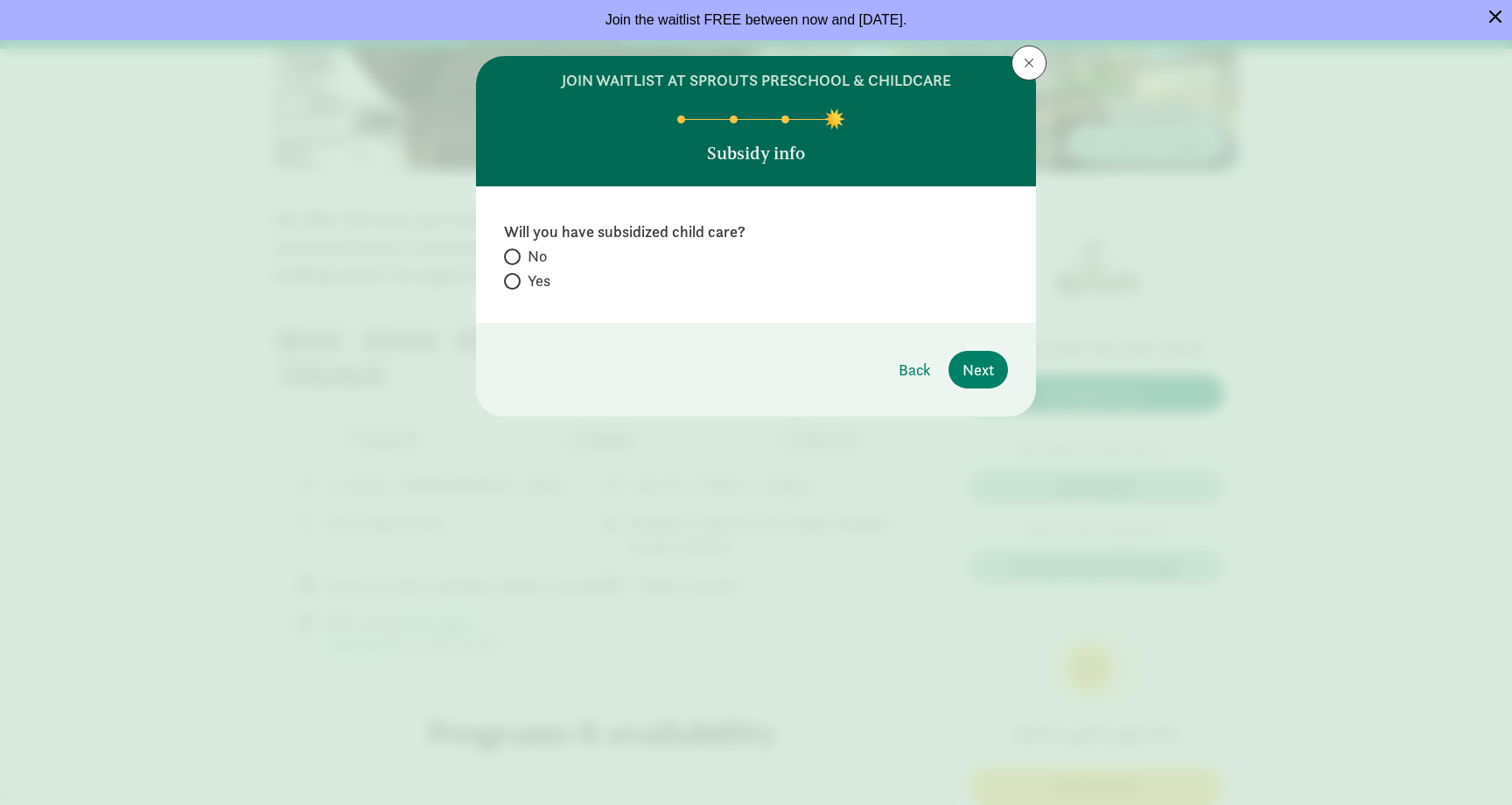
click at [529, 282] on span "Yes" at bounding box center [539, 282] width 22 height 21
click at [515, 282] on input "Yes" at bounding box center [509, 282] width 12 height 12
radio input "true"
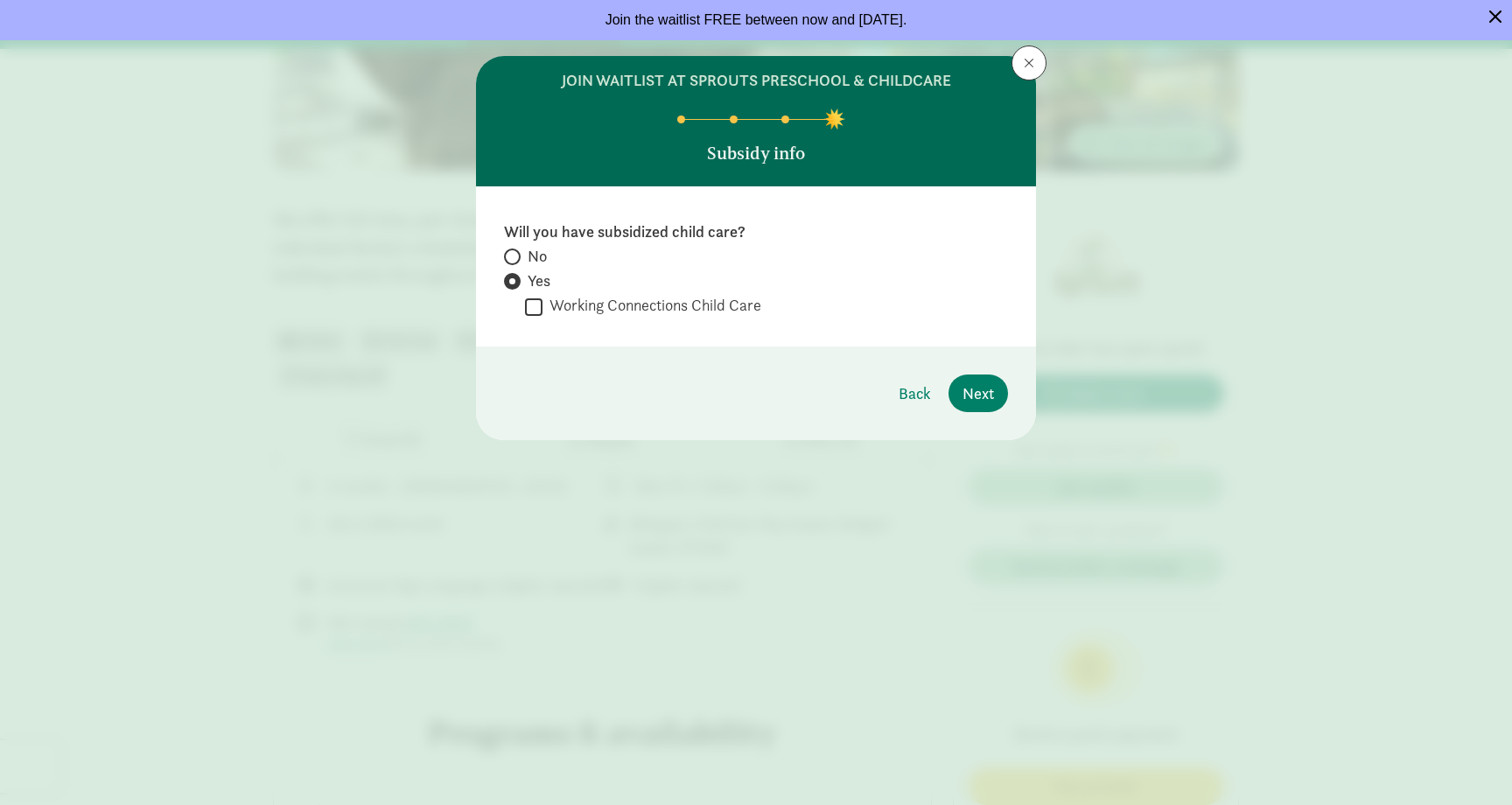
click at [529, 282] on span "Yes" at bounding box center [539, 282] width 22 height 21
click at [515, 282] on input "Yes" at bounding box center [509, 282] width 12 height 12
click at [529, 262] on span "No" at bounding box center [538, 256] width 19 height 21
click at [515, 262] on input "No" at bounding box center [509, 257] width 12 height 12
radio input "true"
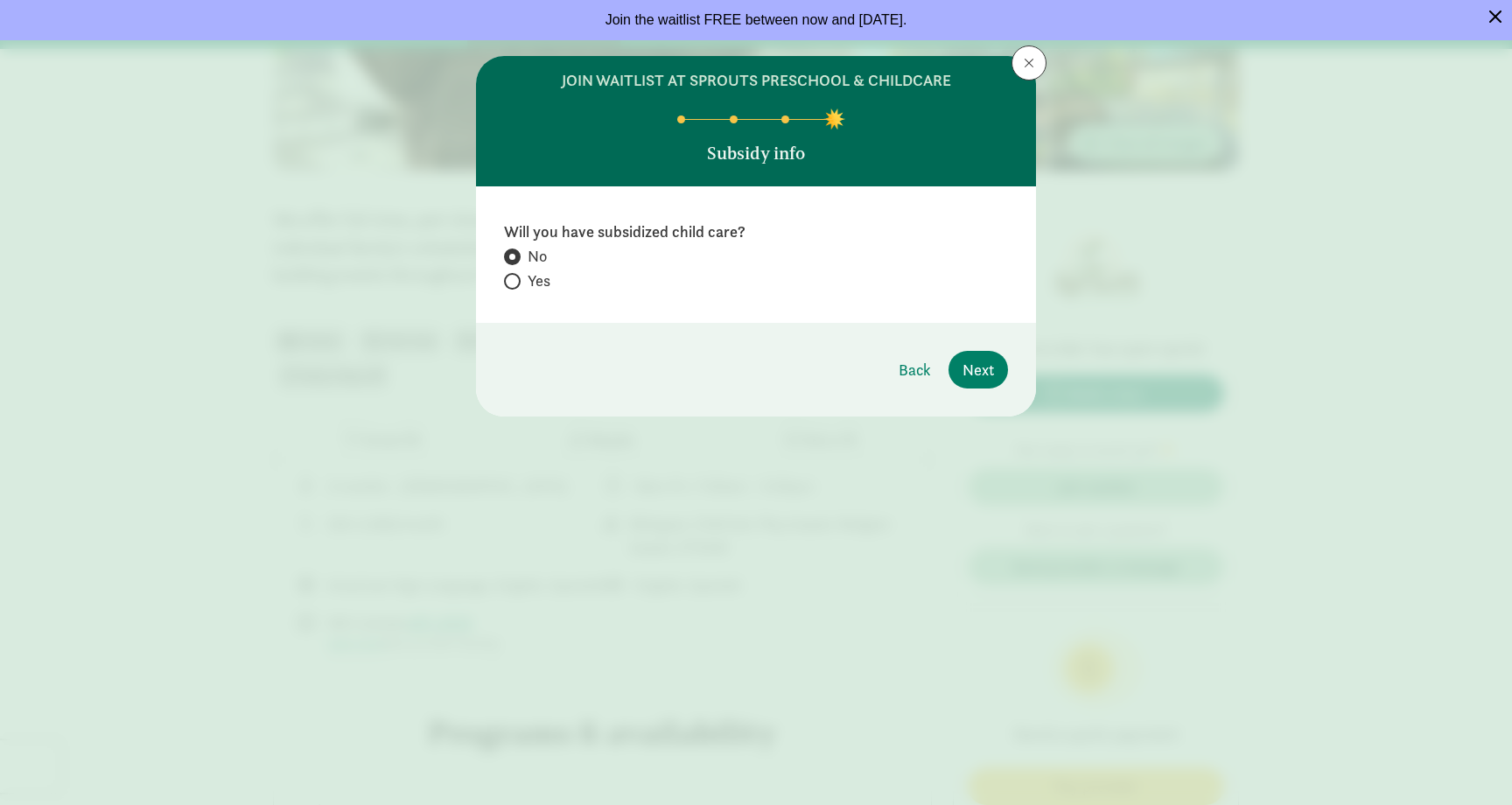
click at [1006, 356] on div "Back Next" at bounding box center [945, 369] width 123 height 38
click at [996, 369] on button "Next" at bounding box center [977, 369] width 59 height 38
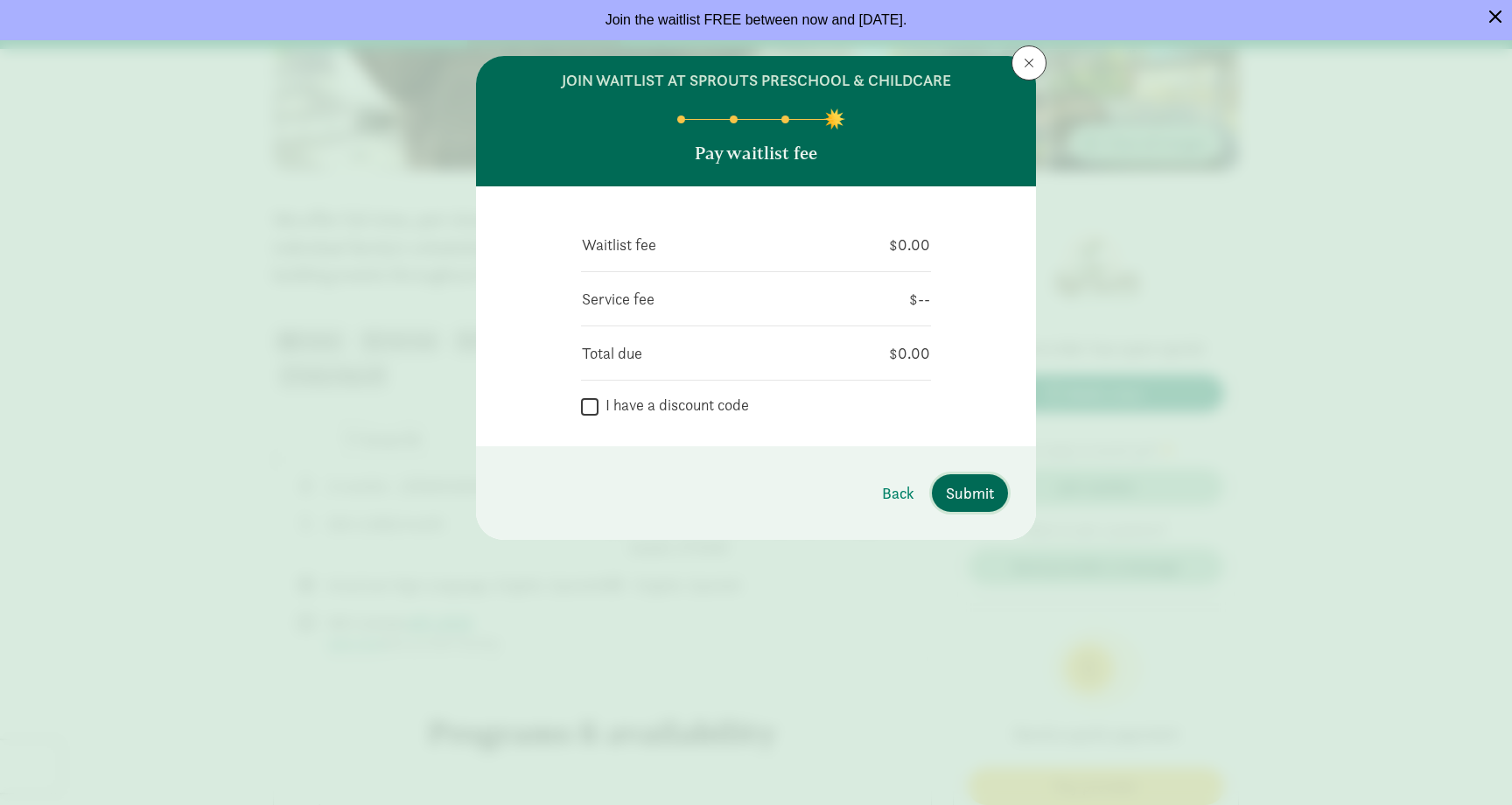
click at [985, 486] on span "Submit" at bounding box center [970, 493] width 49 height 23
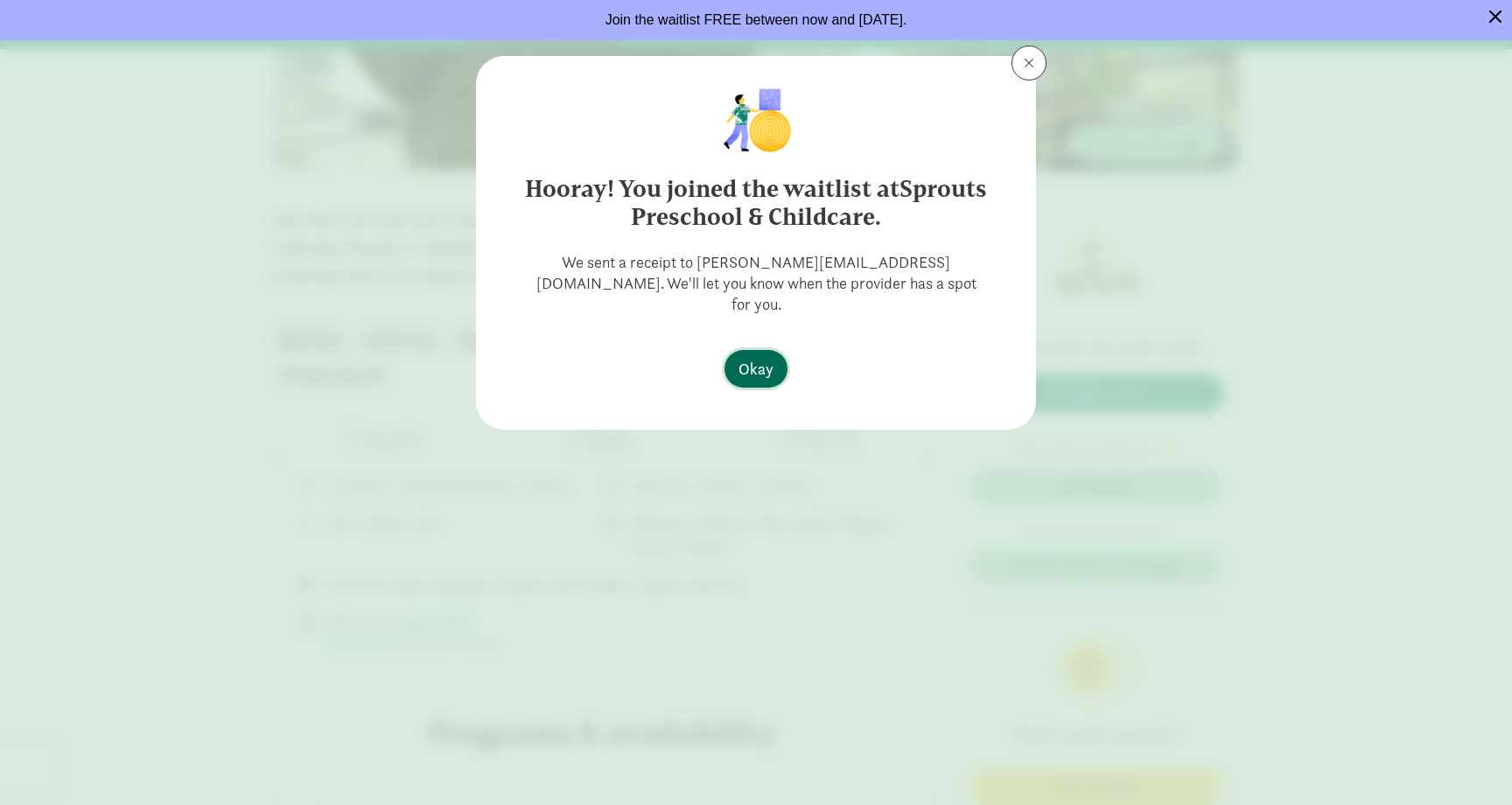
click at [763, 360] on button "Okay" at bounding box center [755, 369] width 63 height 38
click at [768, 357] on span "Okay" at bounding box center [756, 369] width 35 height 23
